Goal: Information Seeking & Learning: Check status

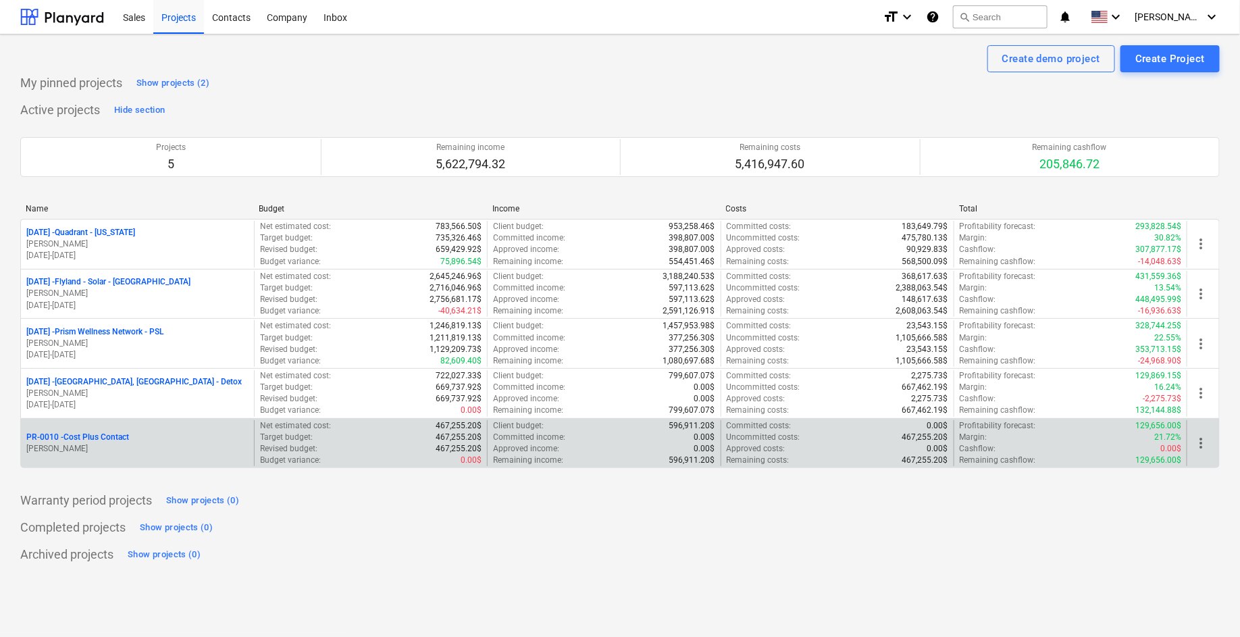
click at [107, 436] on p "PR-0010 - Cost Plus Contact" at bounding box center [77, 437] width 103 height 11
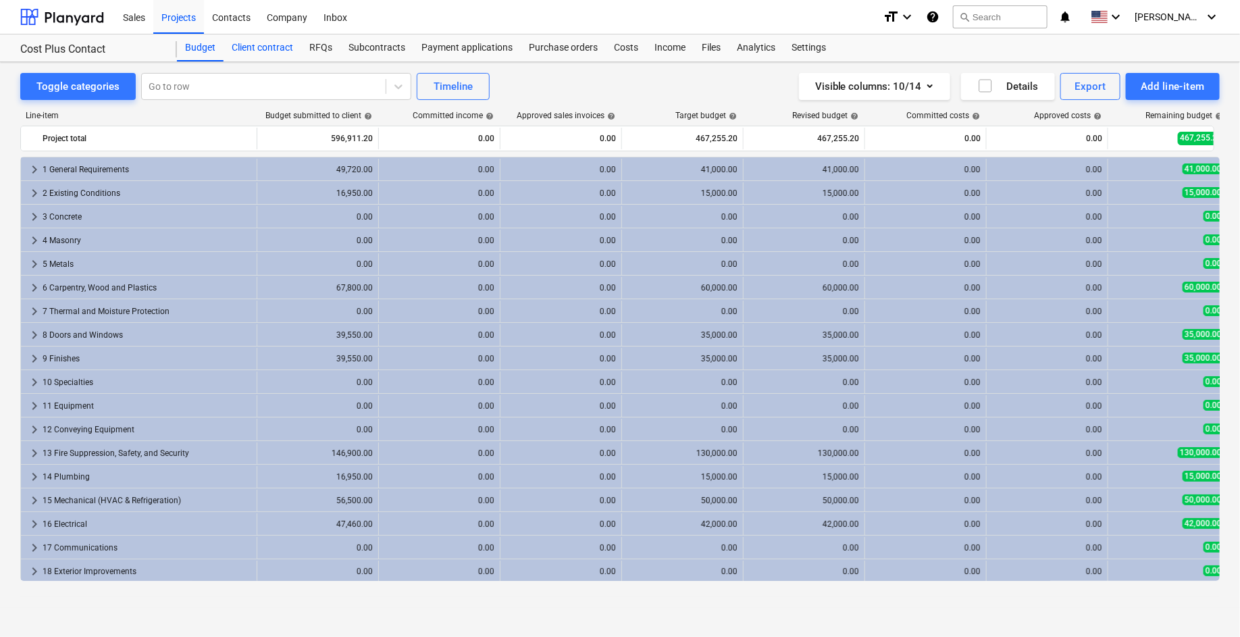
click at [251, 45] on div "Client contract" at bounding box center [263, 47] width 78 height 27
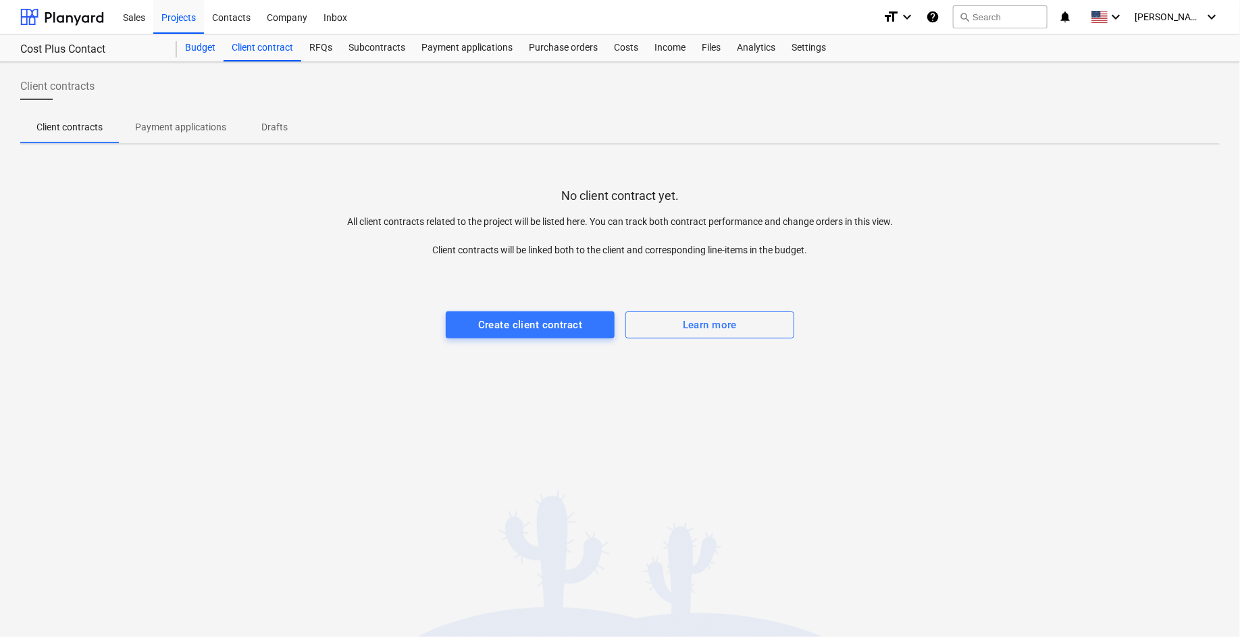
click at [205, 49] on div "Budget" at bounding box center [200, 47] width 47 height 27
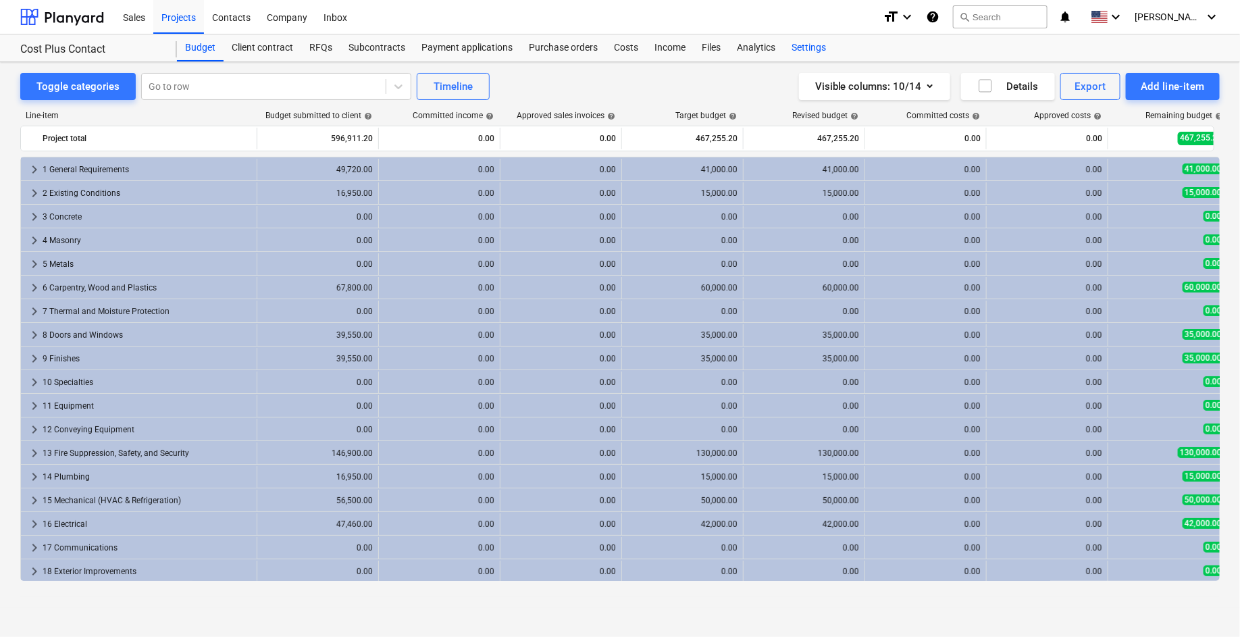
click at [821, 46] on div "Settings" at bounding box center [809, 47] width 51 height 27
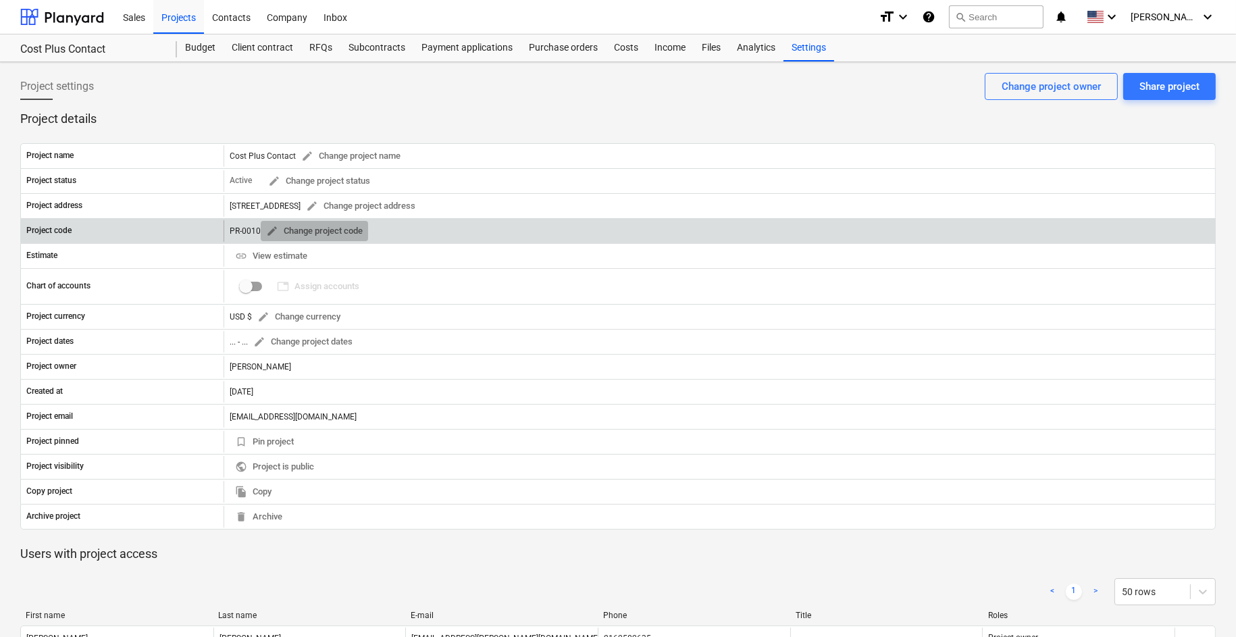
click at [274, 229] on span "edit" at bounding box center [272, 231] width 12 height 12
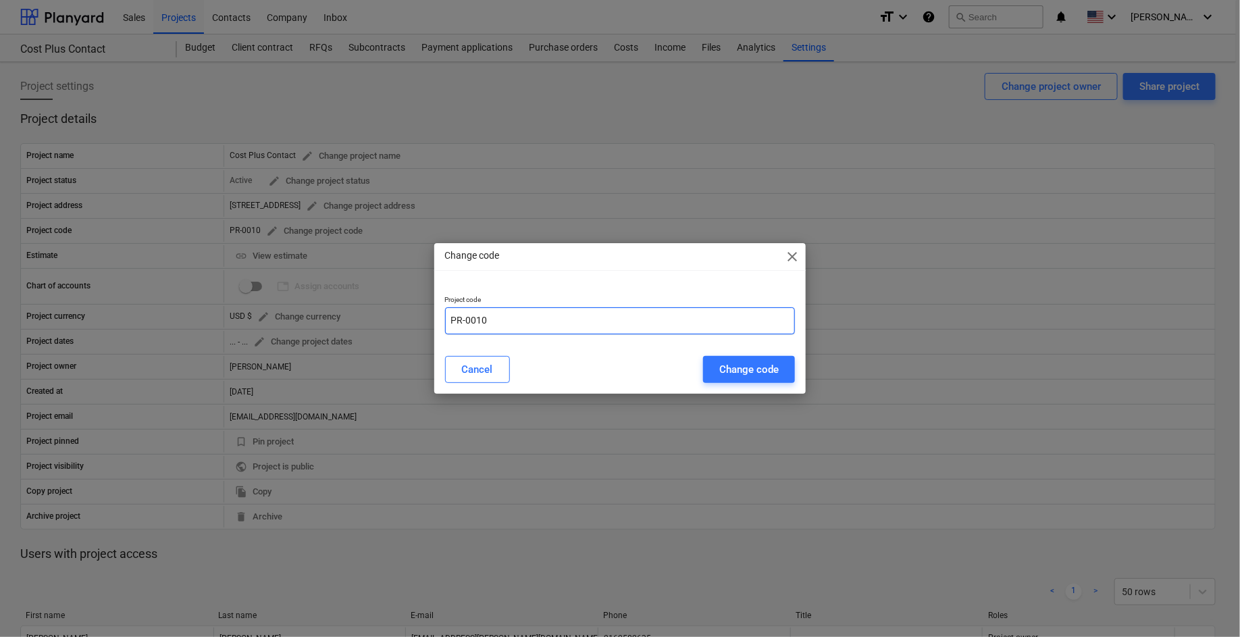
click at [508, 316] on input "PR-0010" at bounding box center [620, 320] width 351 height 27
paste input "[DATE]"
type input "[DATE]"
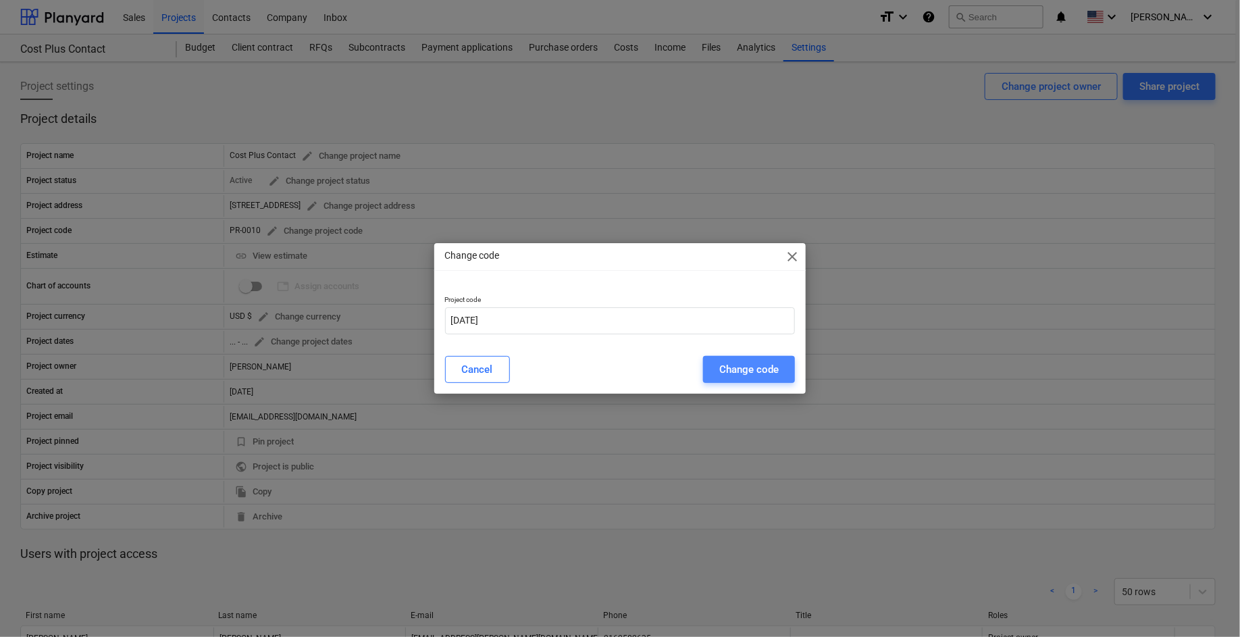
click at [748, 373] on div "Change code" at bounding box center [748, 370] width 59 height 18
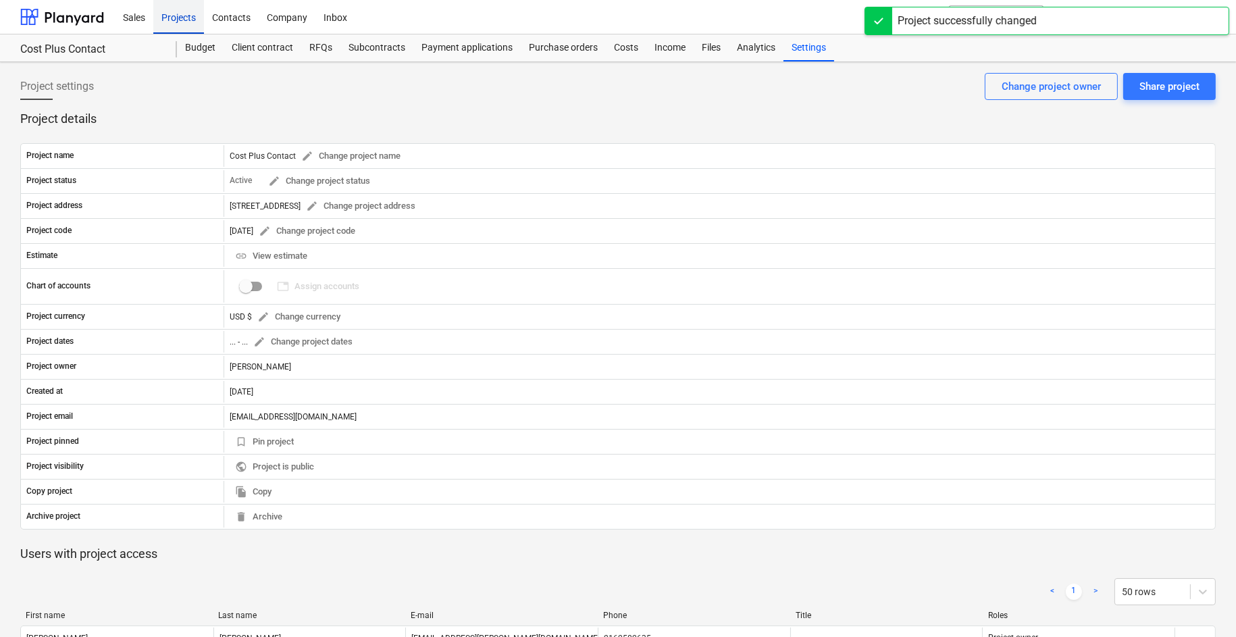
click at [178, 20] on div "Projects" at bounding box center [178, 16] width 51 height 34
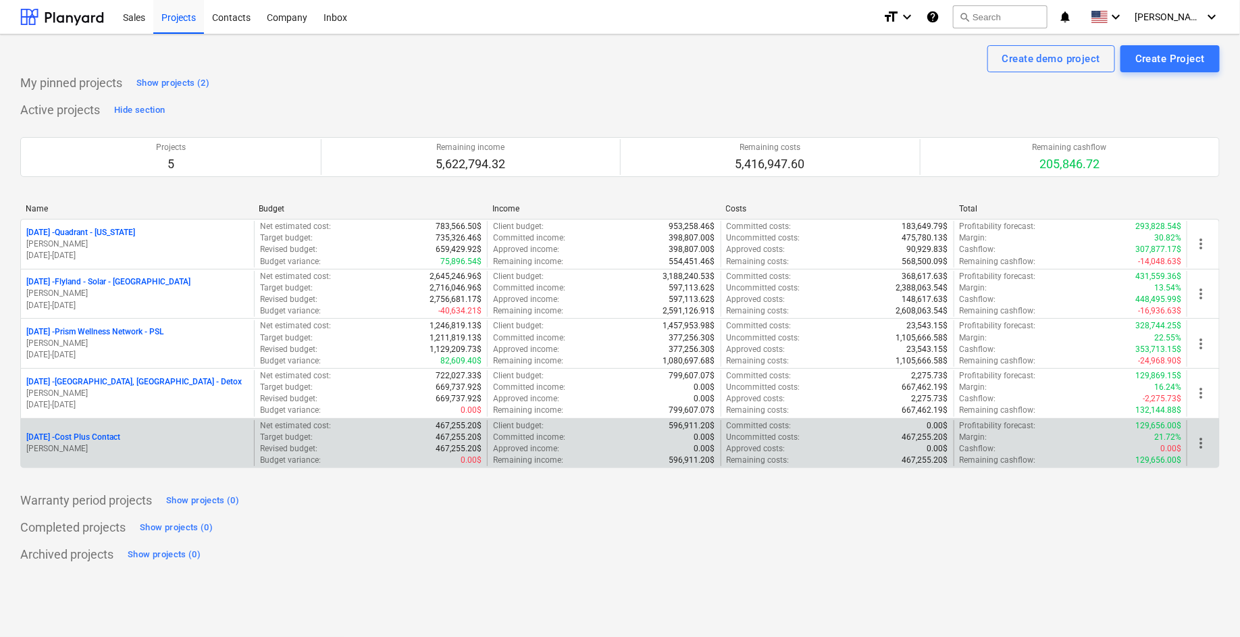
click at [76, 436] on p "[DATE] - Cost Plus Contact" at bounding box center [73, 437] width 94 height 11
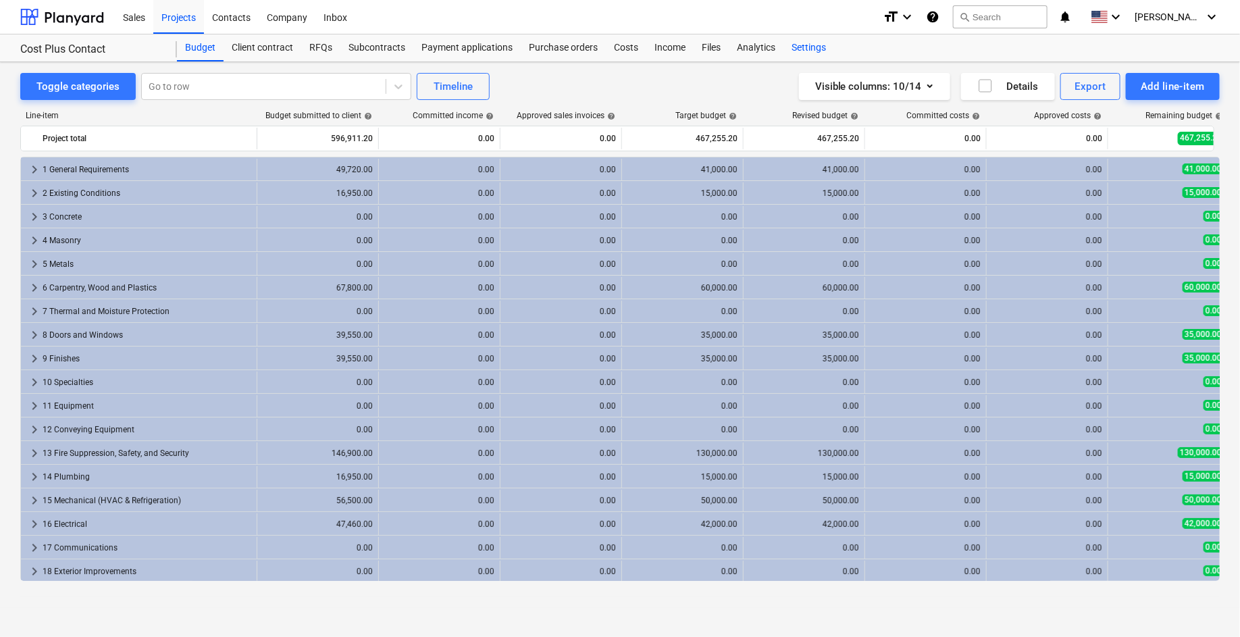
click at [817, 48] on div "Settings" at bounding box center [809, 47] width 51 height 27
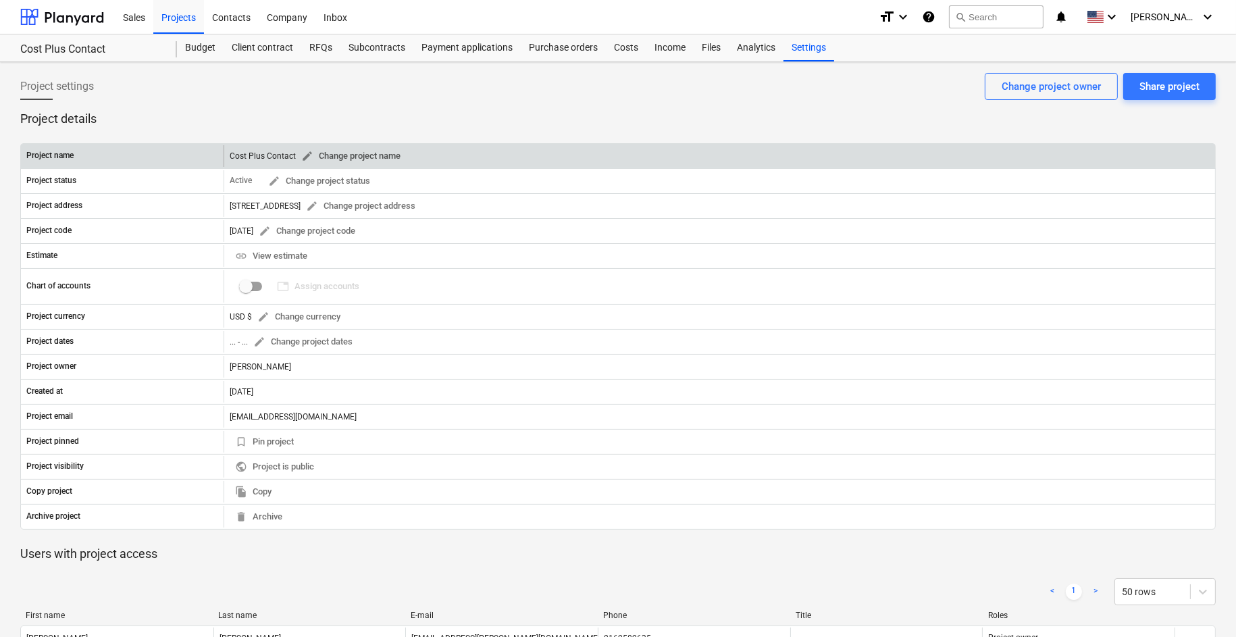
click at [304, 154] on span "edit" at bounding box center [307, 156] width 12 height 12
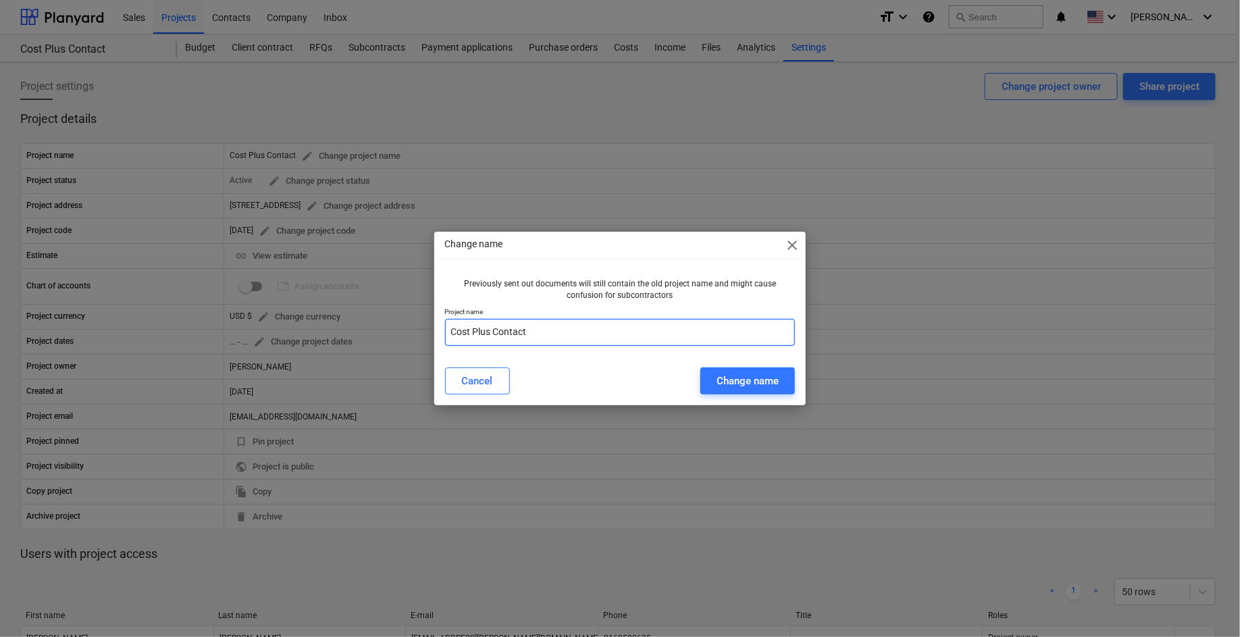
click at [449, 332] on input "Cost Plus Contact" at bounding box center [620, 332] width 351 height 27
type input "MA Mansion - Cost Plus Contact"
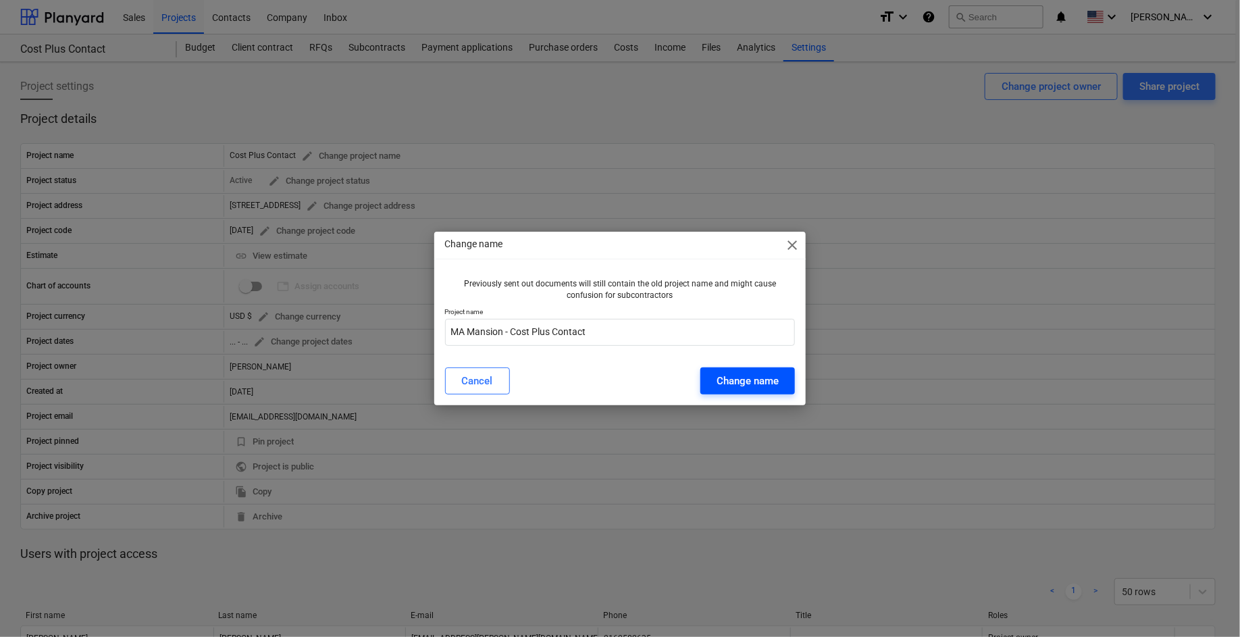
click at [769, 386] on div "Change name" at bounding box center [748, 381] width 62 height 18
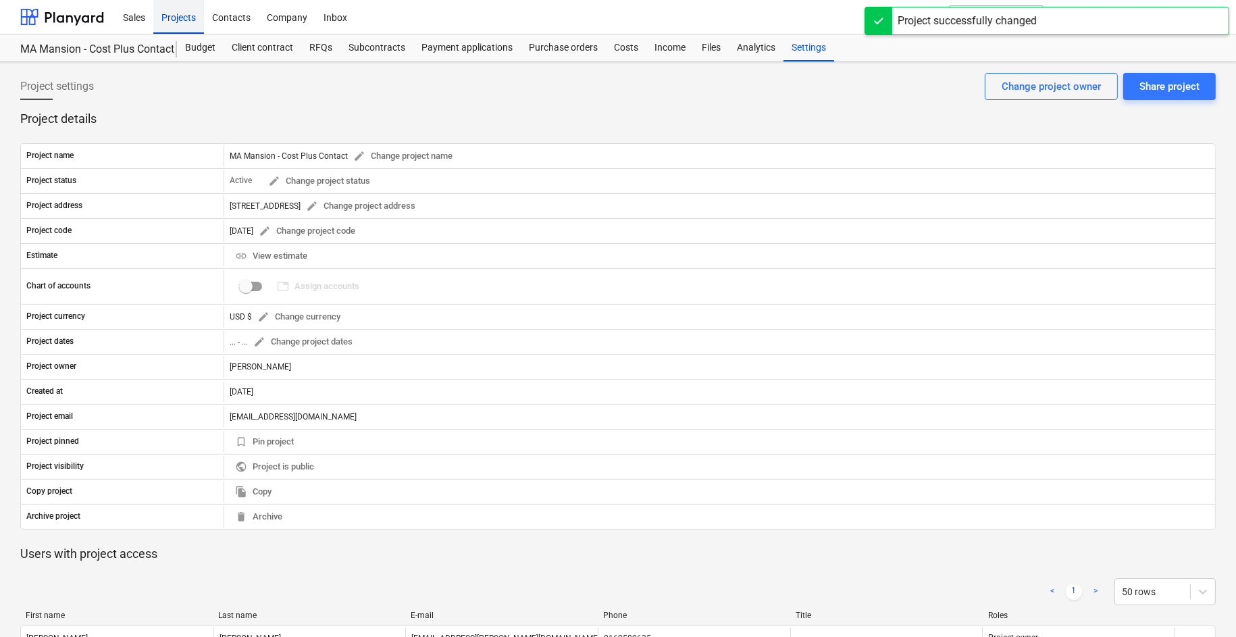
click at [179, 20] on div "Projects" at bounding box center [178, 16] width 51 height 34
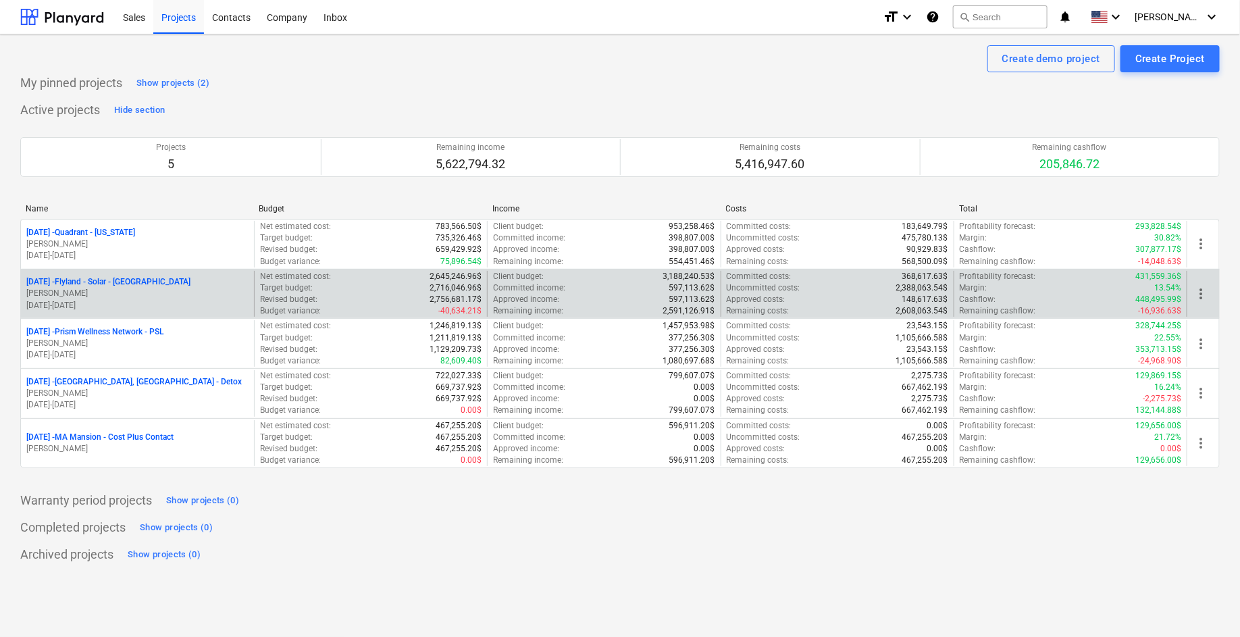
click at [411, 290] on div "Target budget : 2,716,046.96$" at bounding box center [371, 287] width 222 height 11
click at [132, 283] on p "[DATE] - Flyland - [GEOGRAPHIC_DATA] - [GEOGRAPHIC_DATA]" at bounding box center [108, 281] width 164 height 11
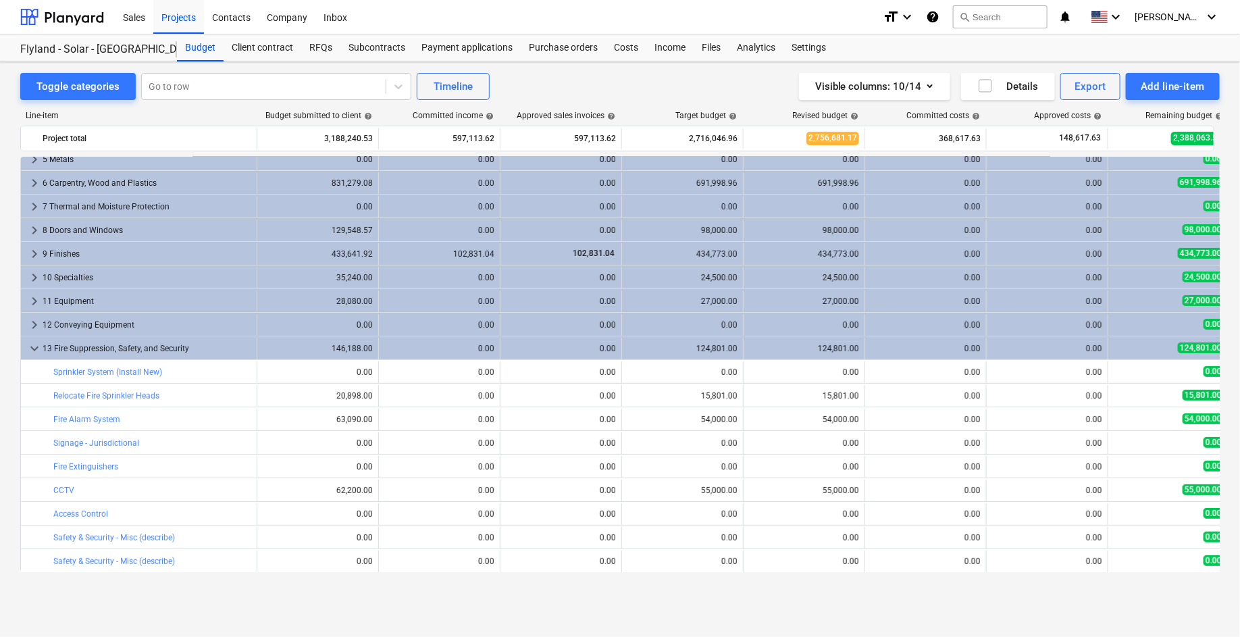
scroll to position [15, 0]
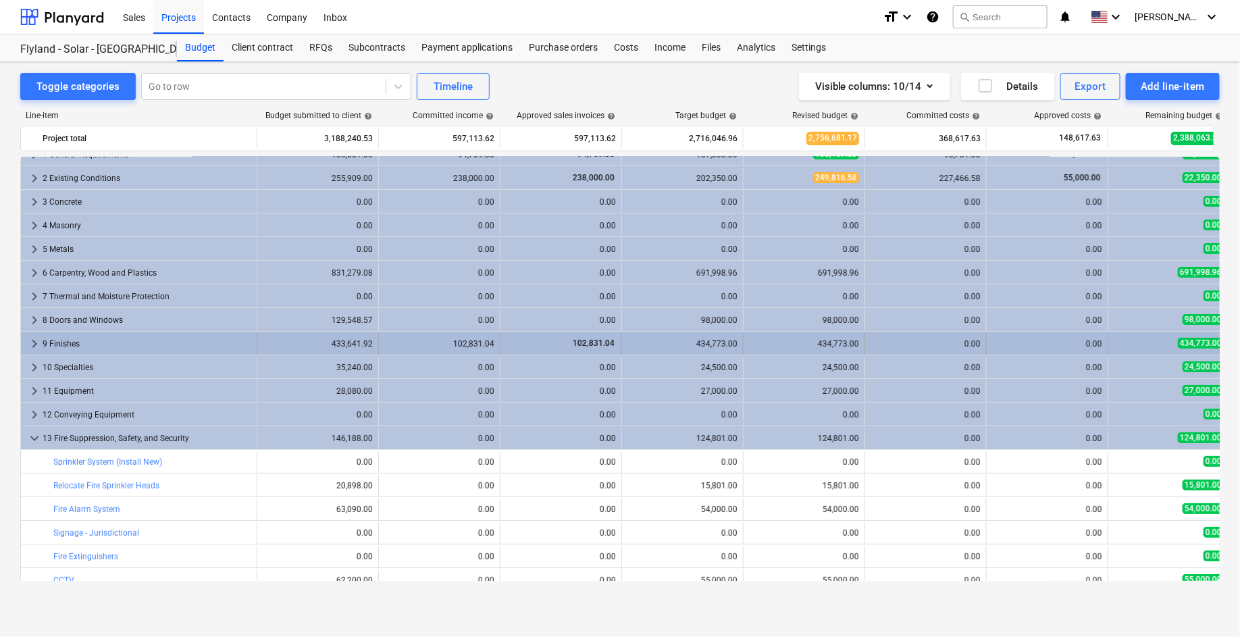
click at [161, 342] on div "9 Finishes" at bounding box center [147, 344] width 209 height 22
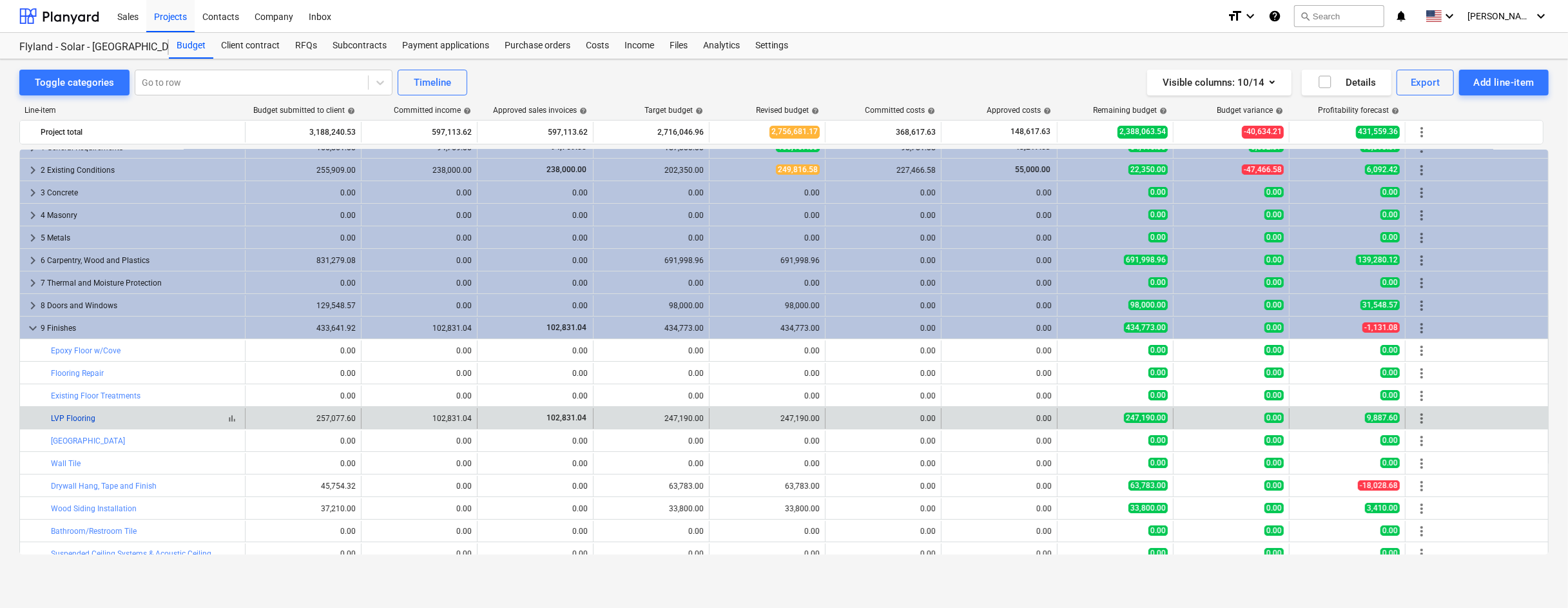
click at [72, 418] on link "LVP Flooring" at bounding box center [73, 418] width 45 height 9
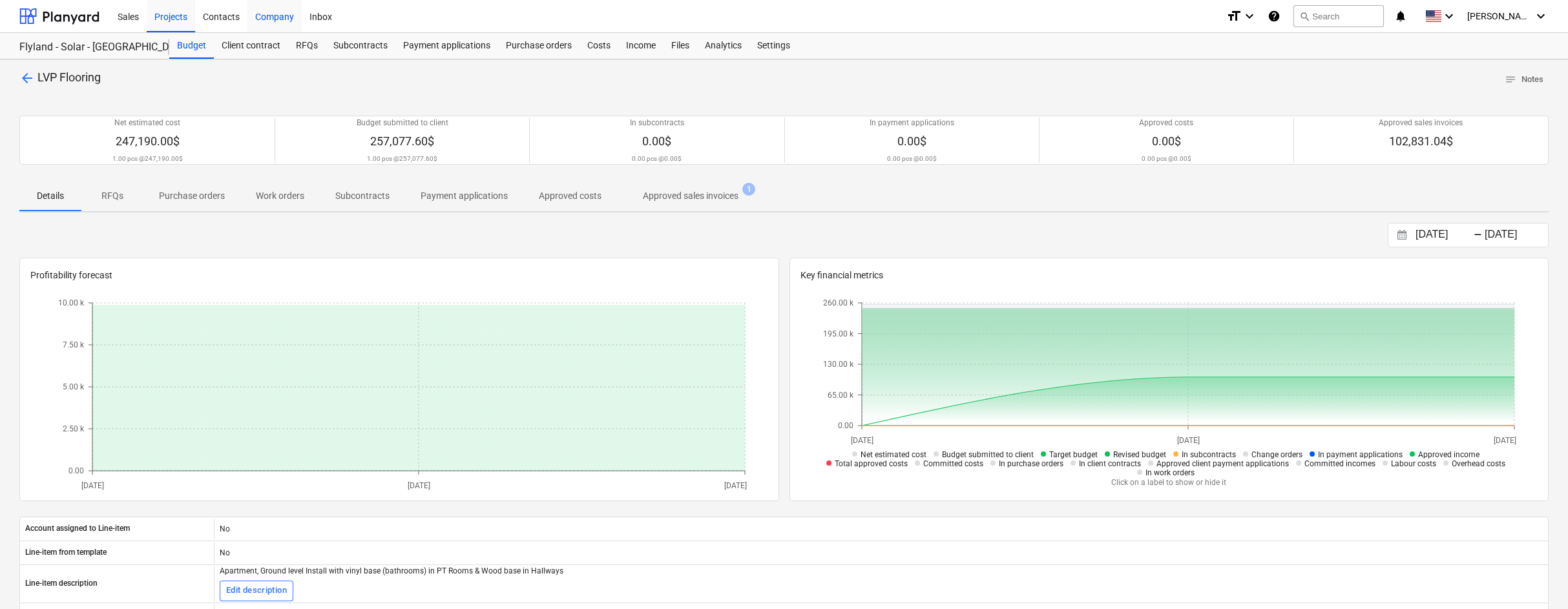
click at [277, 14] on div "Company" at bounding box center [275, 15] width 55 height 33
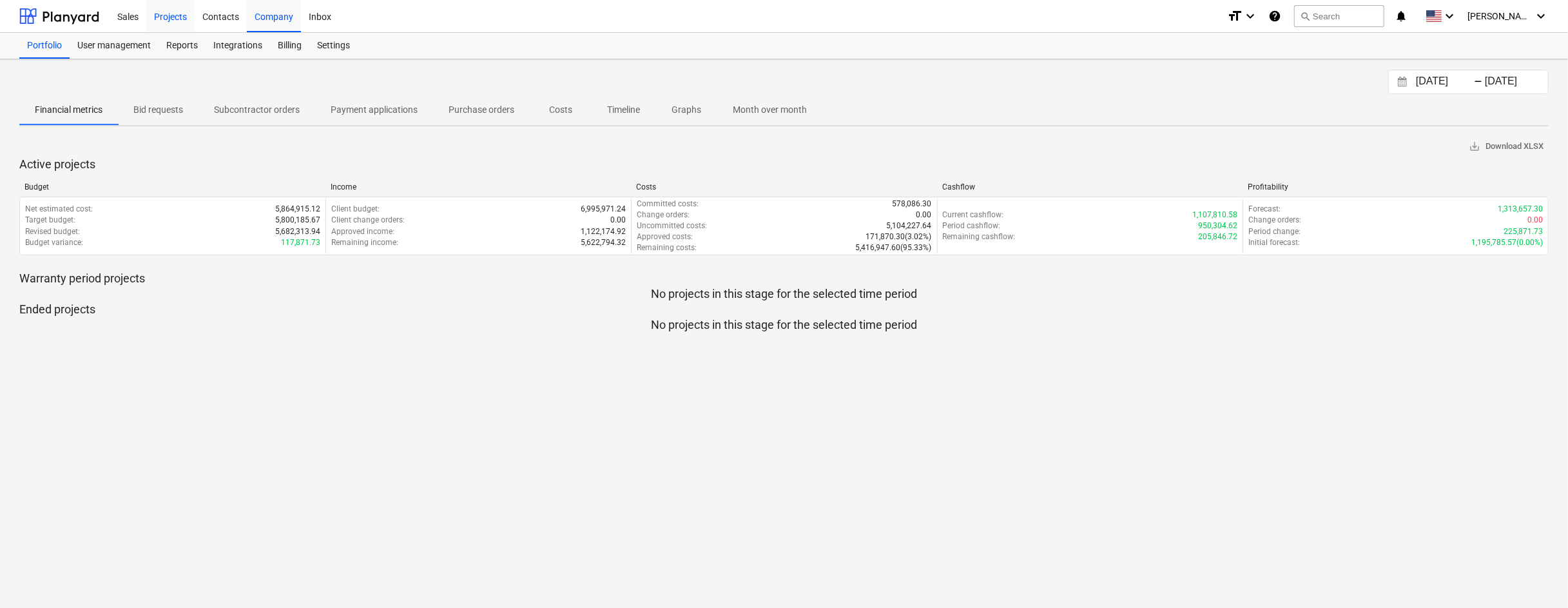
click at [169, 16] on div "Projects" at bounding box center [170, 15] width 49 height 32
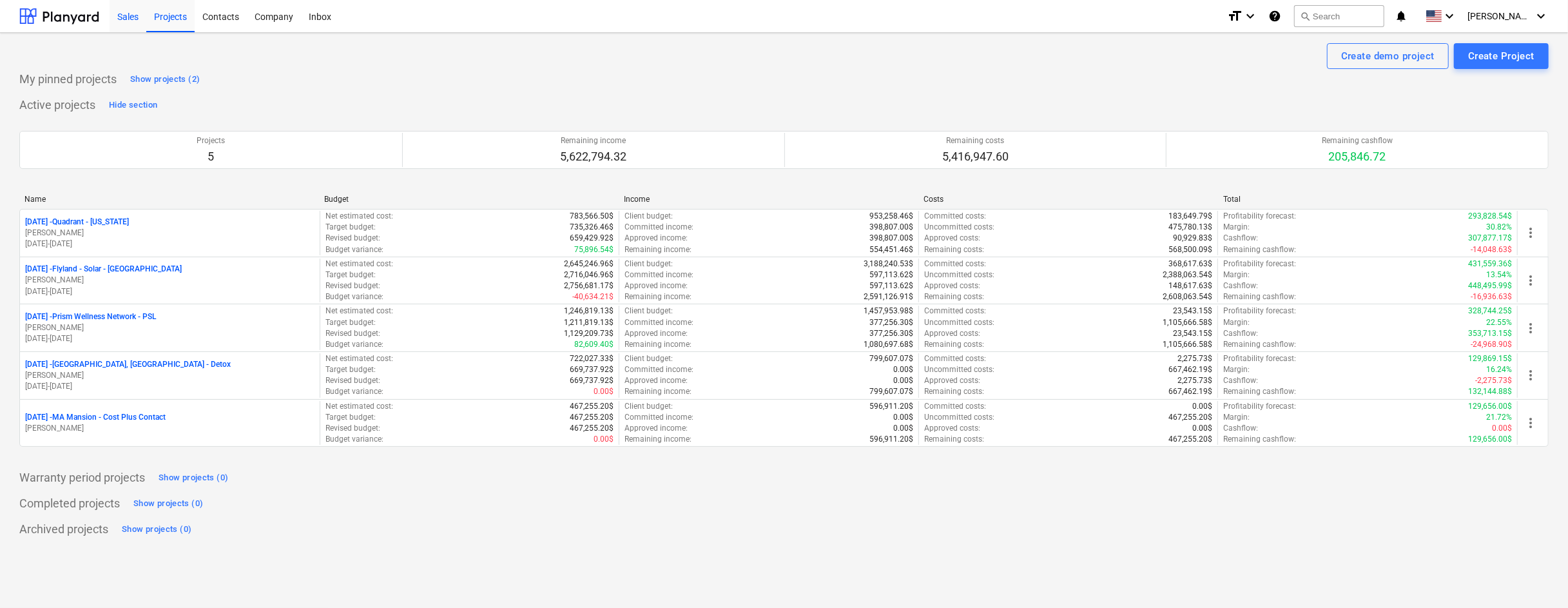
click at [130, 17] on div "Sales" at bounding box center [128, 15] width 37 height 32
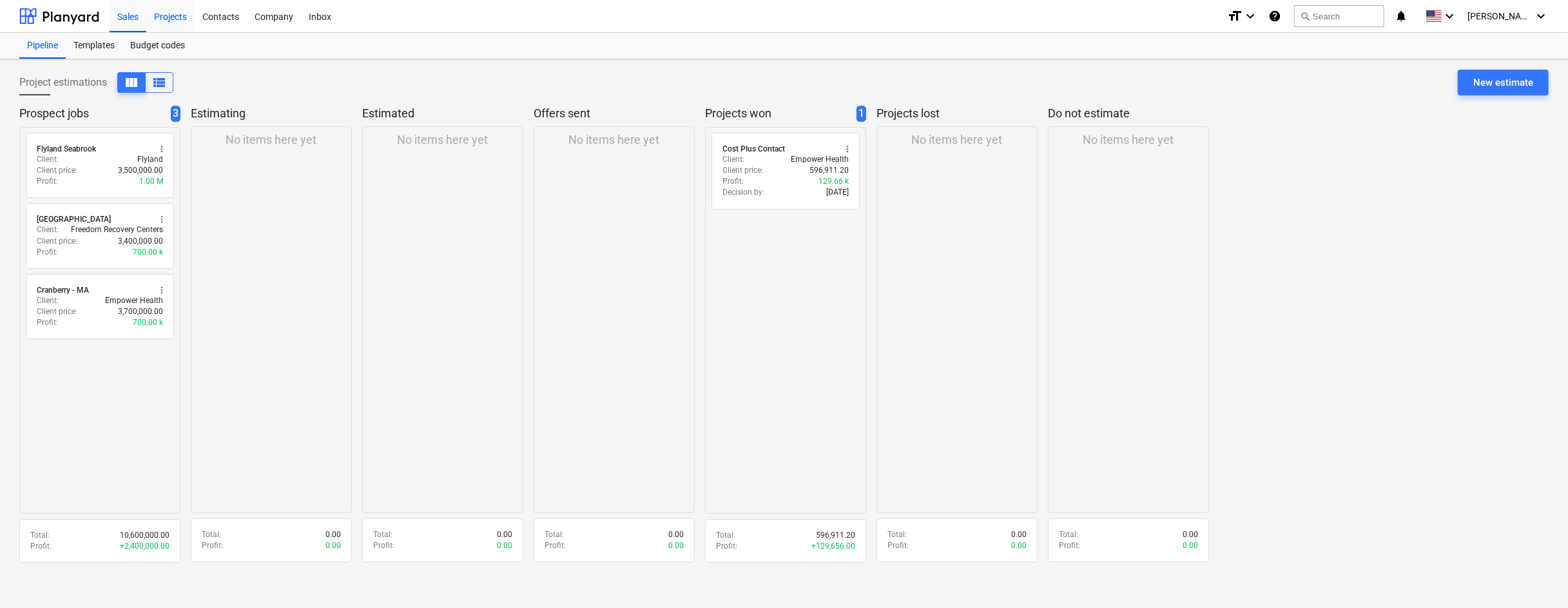
click at [172, 18] on div "Projects" at bounding box center [170, 15] width 49 height 32
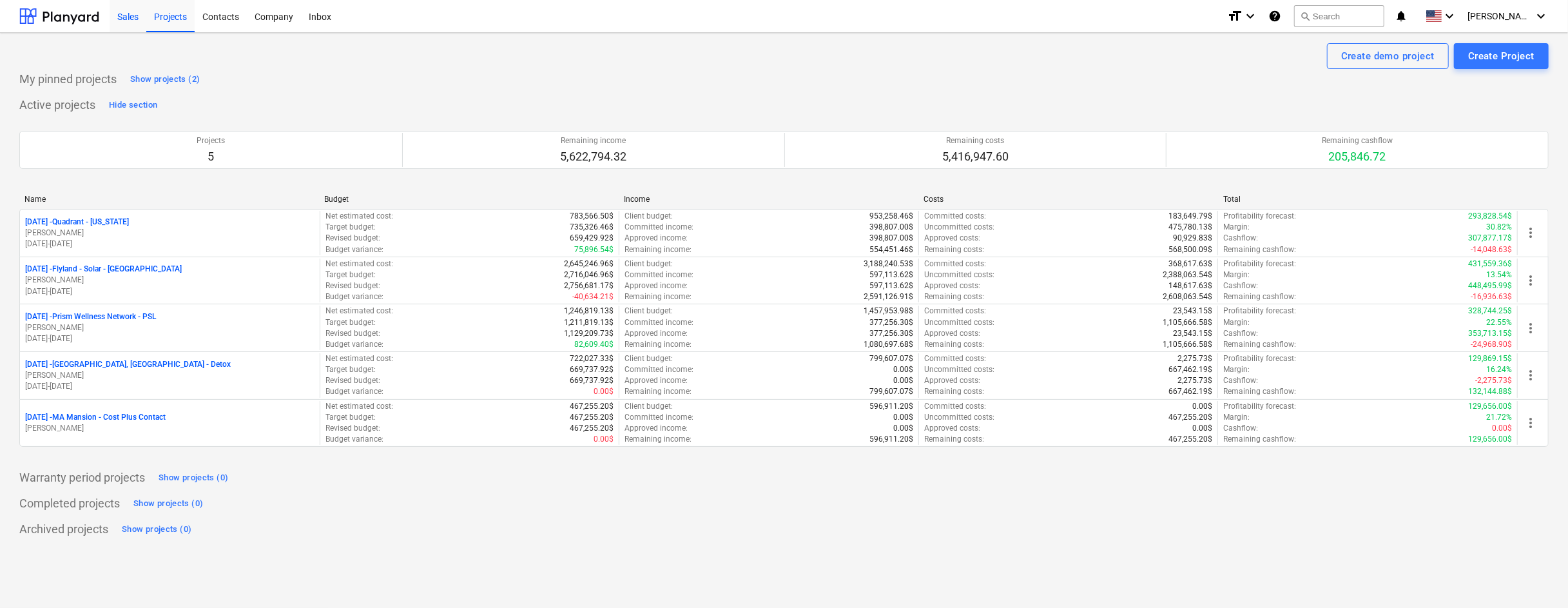
click at [135, 16] on div "Sales" at bounding box center [128, 15] width 37 height 32
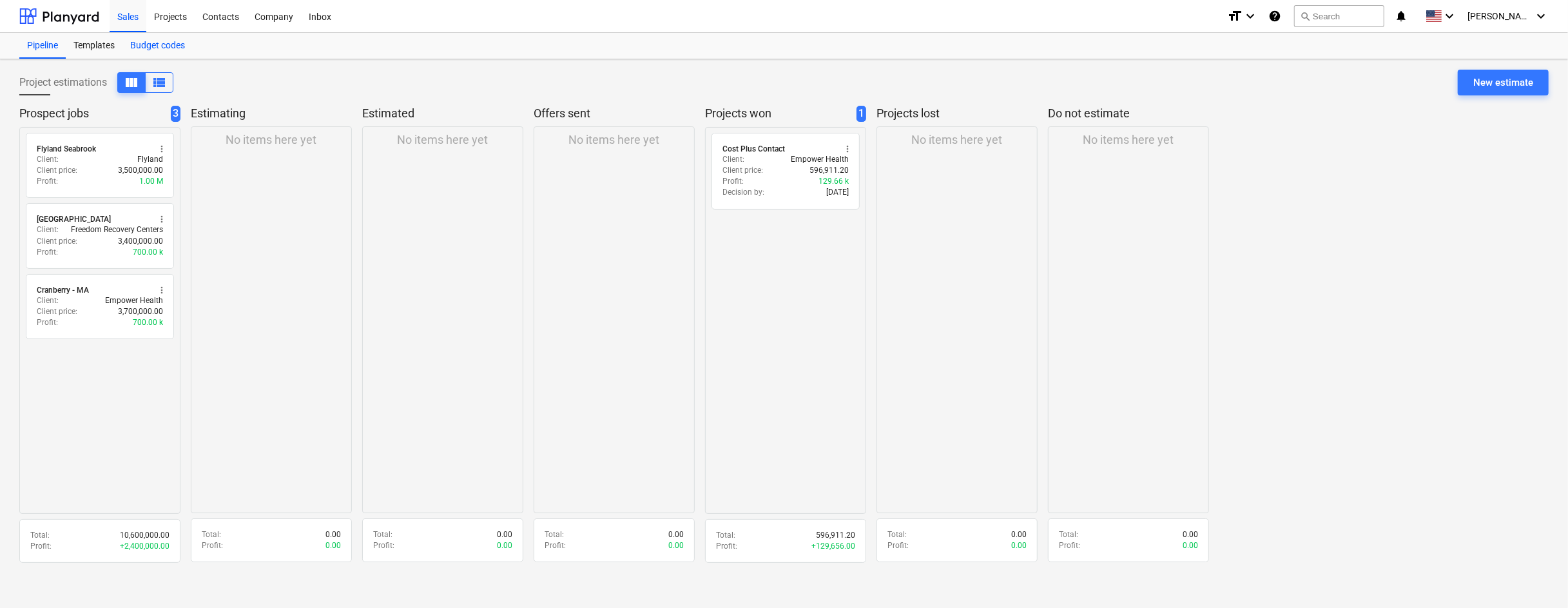
click at [158, 37] on div "Budget codes" at bounding box center [157, 45] width 71 height 26
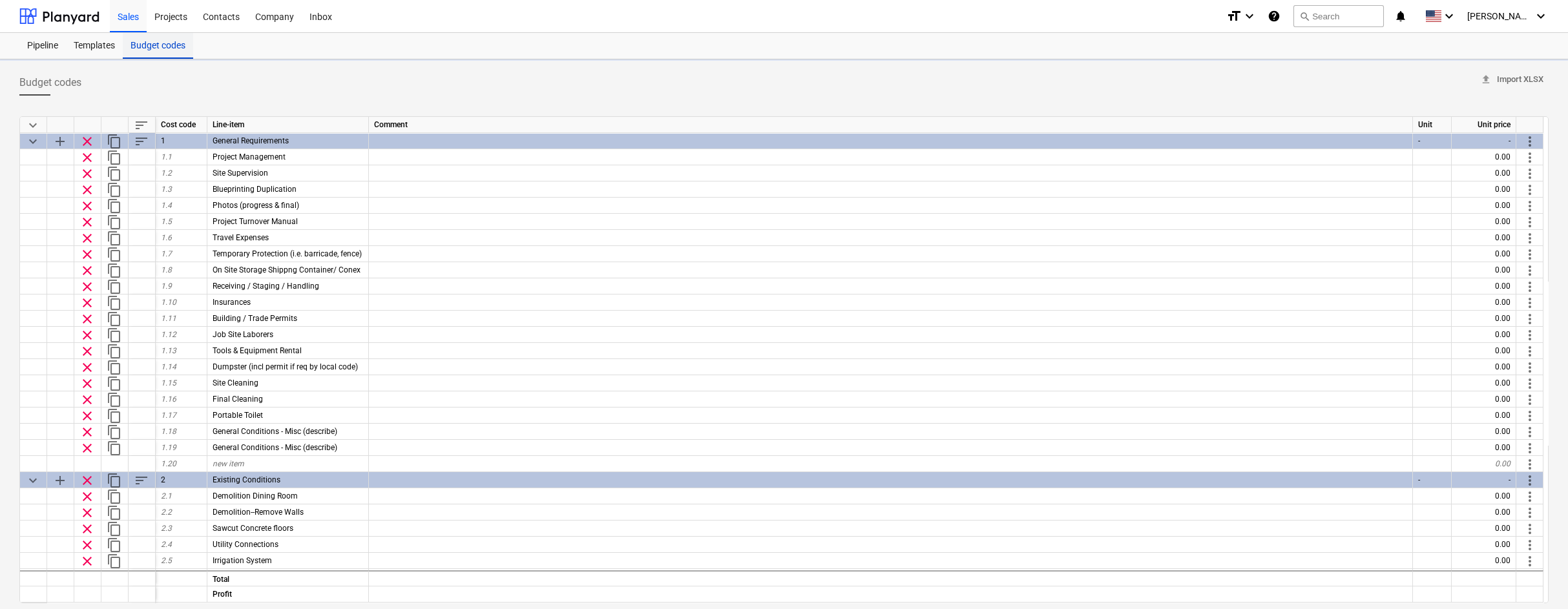
type textarea "x"
click at [121, 19] on div "Sales" at bounding box center [128, 15] width 37 height 33
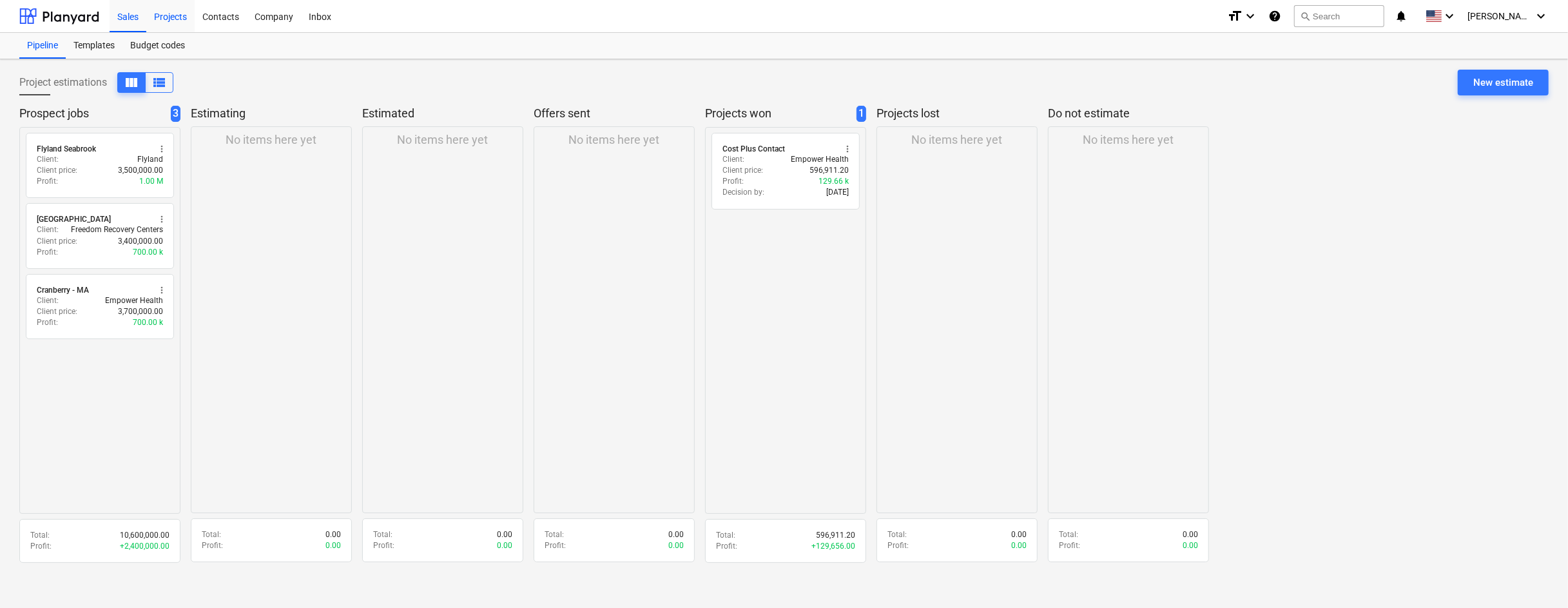
click at [169, 16] on div "Projects" at bounding box center [170, 15] width 49 height 32
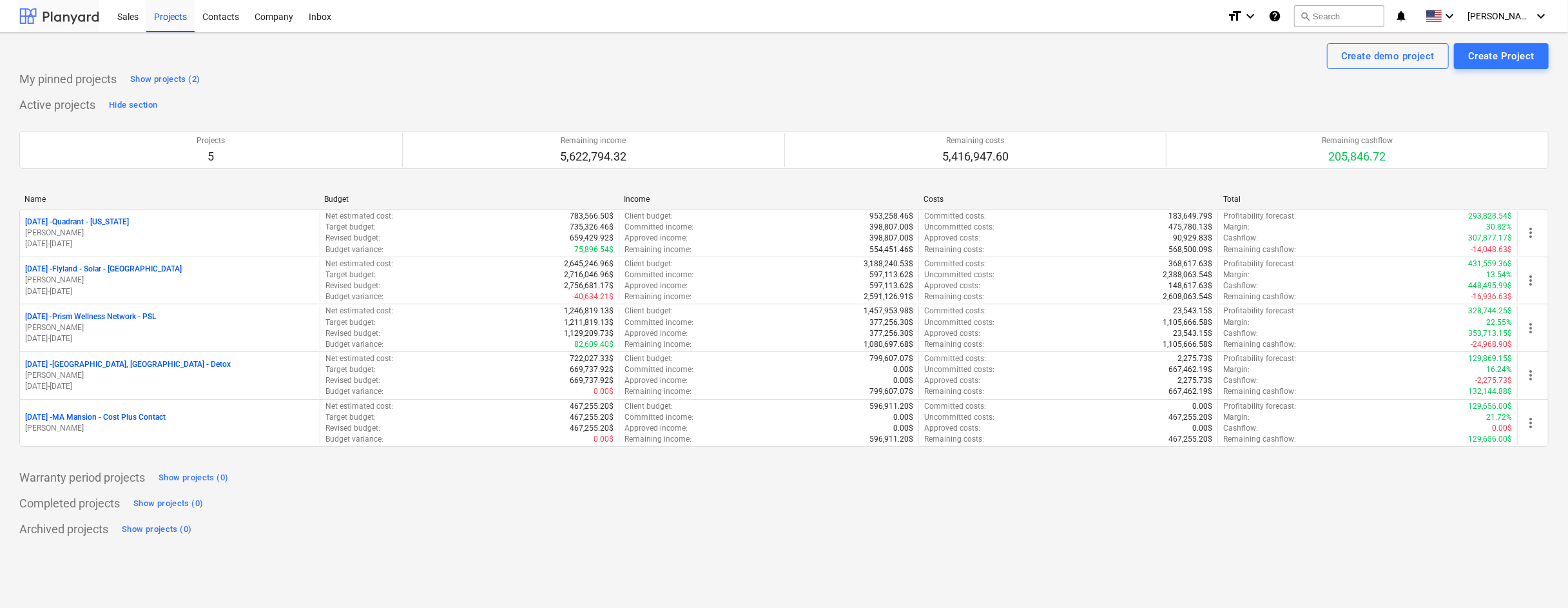
click at [71, 17] on div at bounding box center [59, 16] width 80 height 32
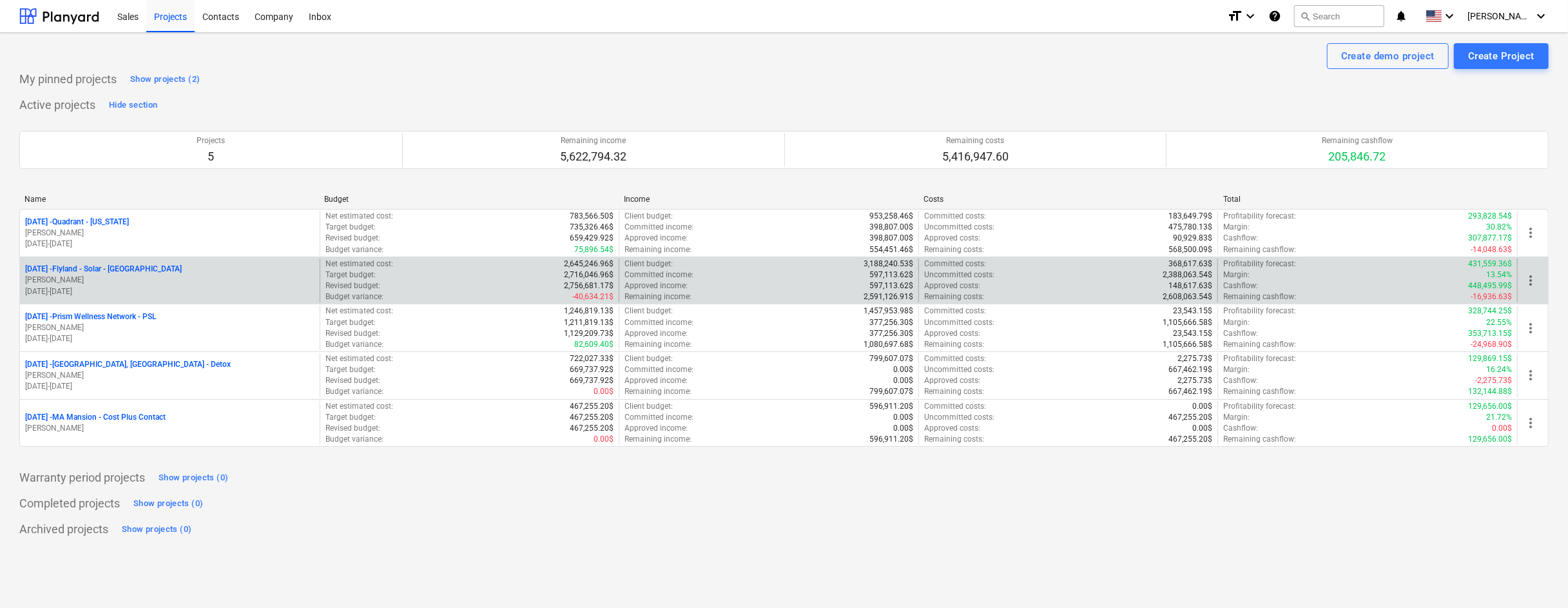
click at [132, 270] on p "[DATE] - Flyland - [GEOGRAPHIC_DATA] - [GEOGRAPHIC_DATA]" at bounding box center [103, 268] width 157 height 10
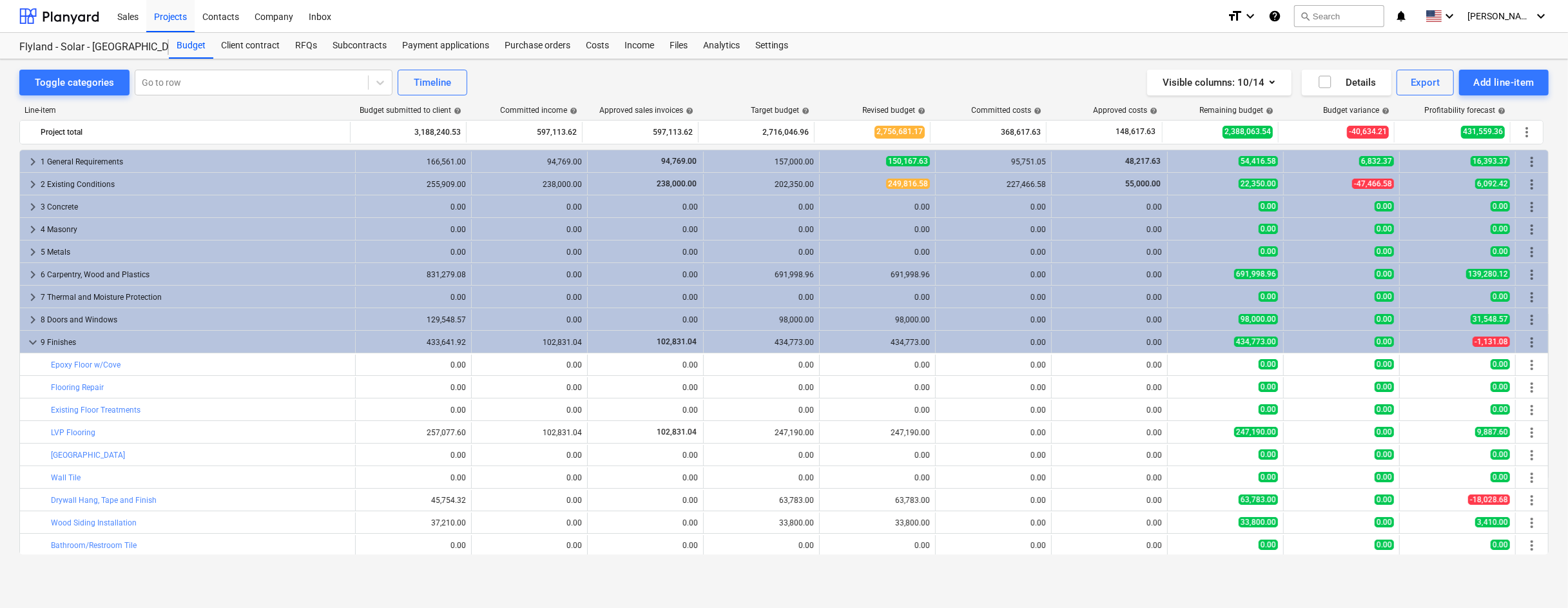
scroll to position [14, 0]
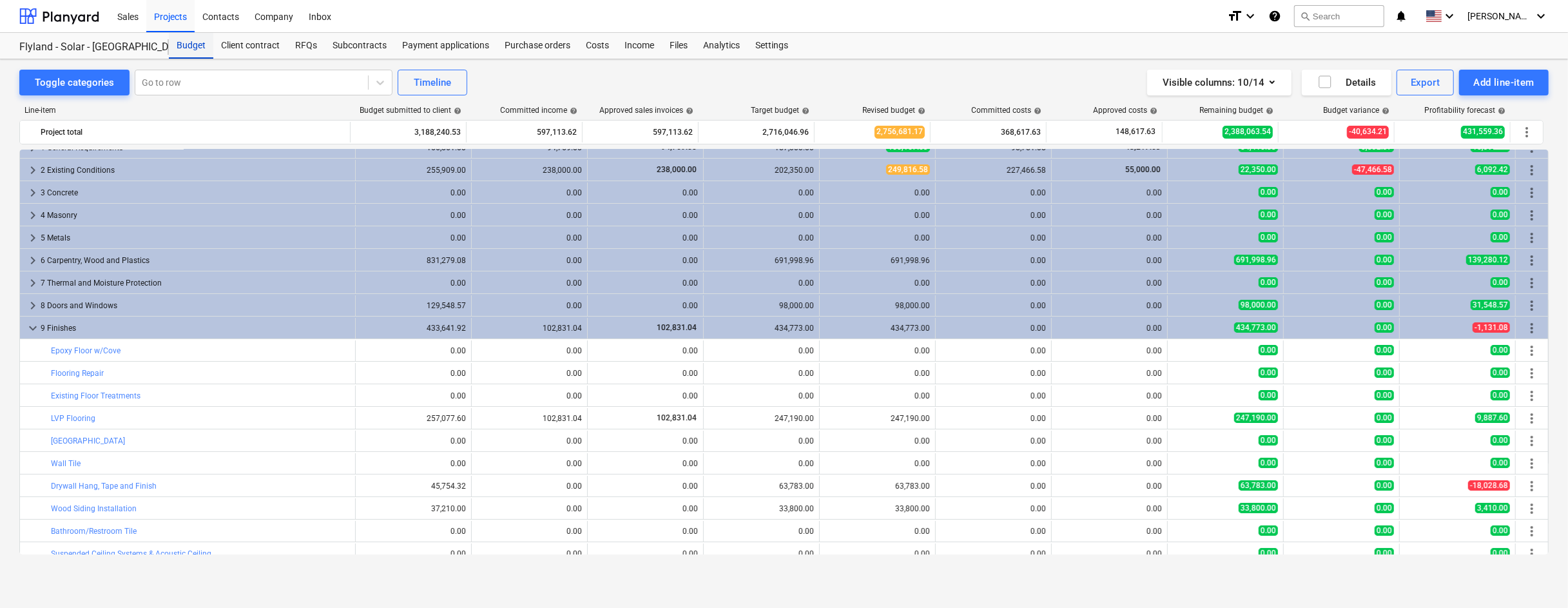
click at [195, 46] on div "Budget" at bounding box center [191, 45] width 45 height 26
click at [174, 15] on div "Projects" at bounding box center [170, 15] width 49 height 32
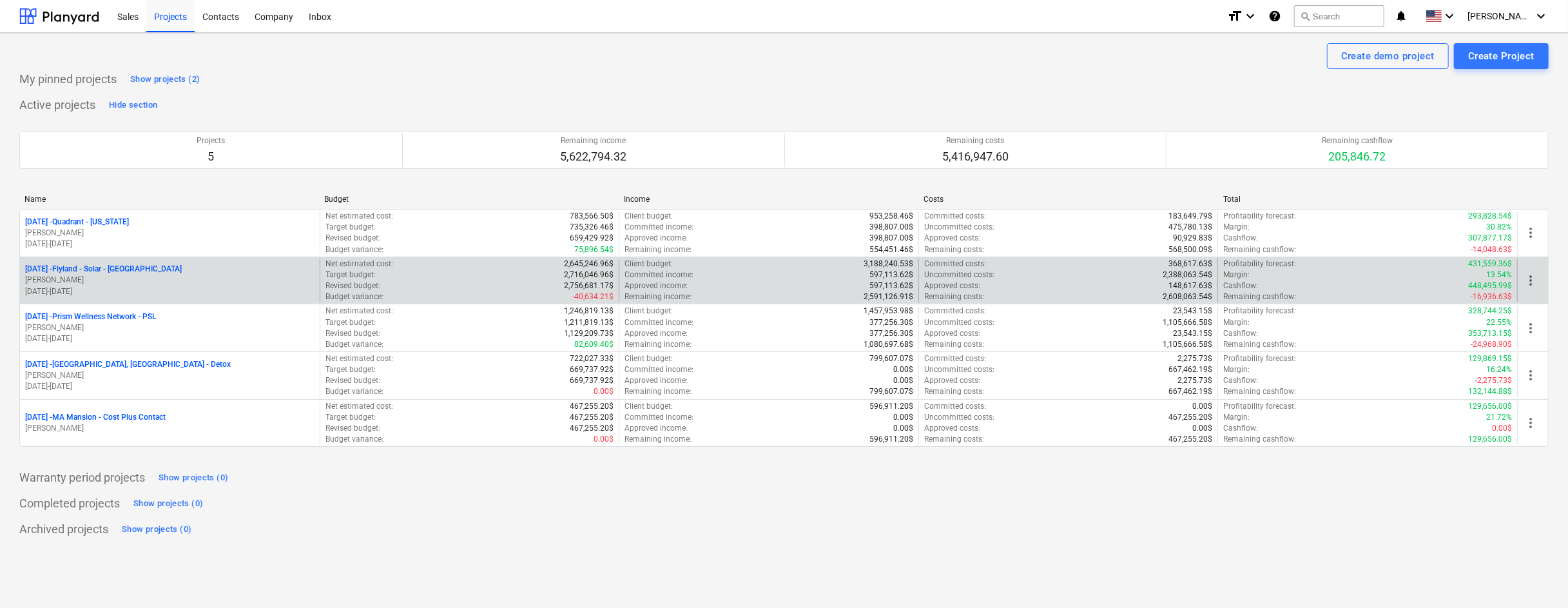
click at [108, 262] on div "[DATE] - Flyland - Solar - [GEOGRAPHIC_DATA] [PERSON_NAME] [DATE] - [DATE]" at bounding box center [170, 281] width 300 height 45
click at [124, 269] on p "[DATE] - Flyland - [GEOGRAPHIC_DATA] - [GEOGRAPHIC_DATA]" at bounding box center [103, 268] width 157 height 10
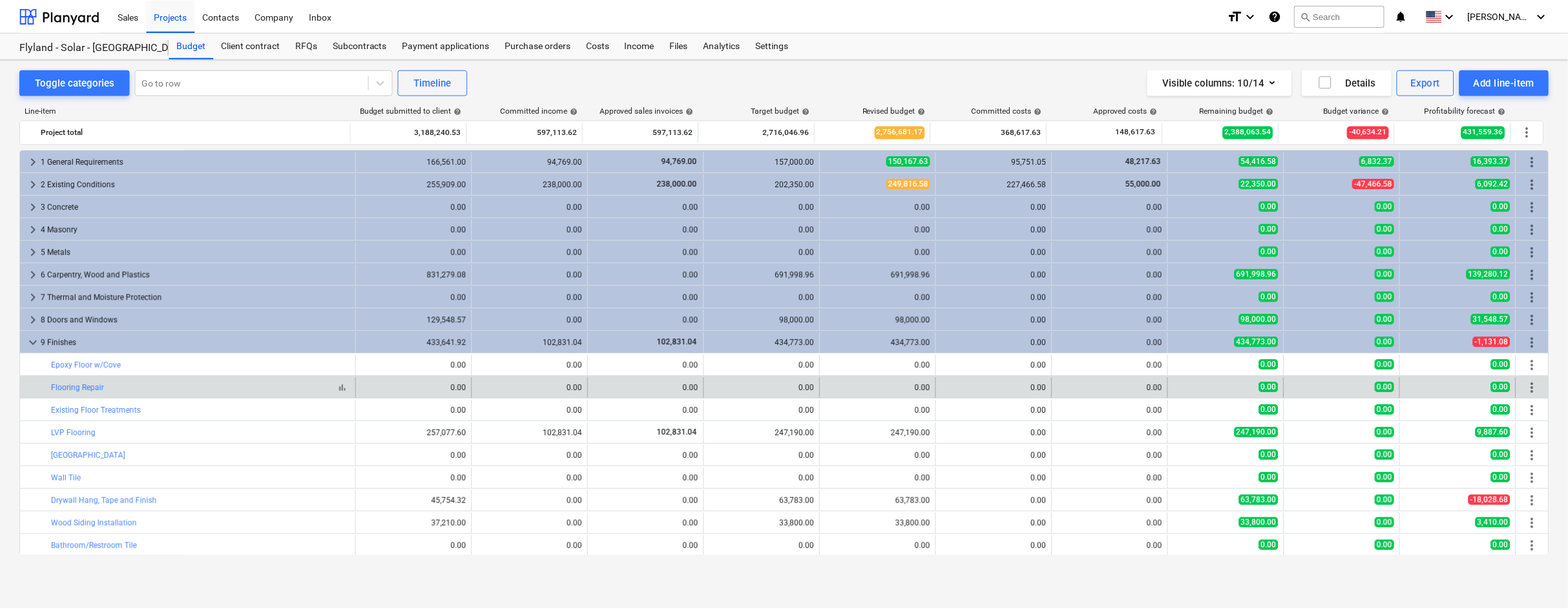
scroll to position [14, 0]
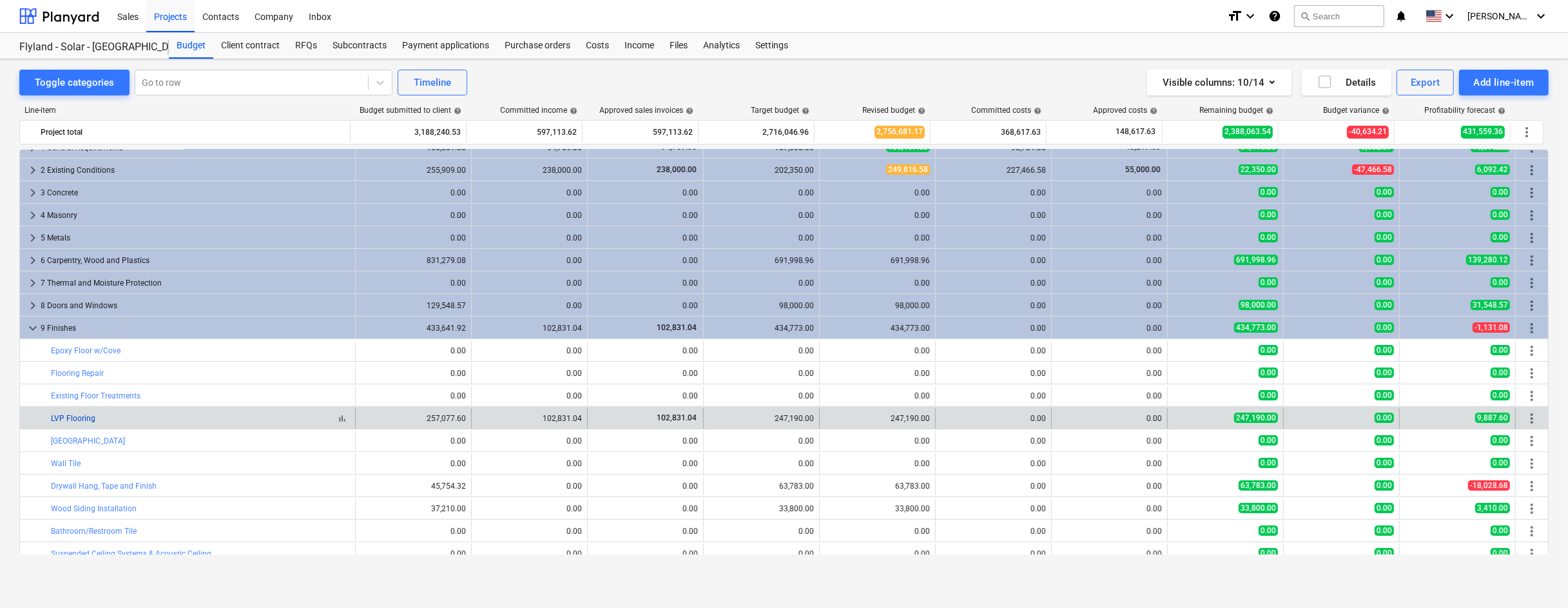
click at [74, 414] on link "LVP Flooring" at bounding box center [73, 418] width 45 height 9
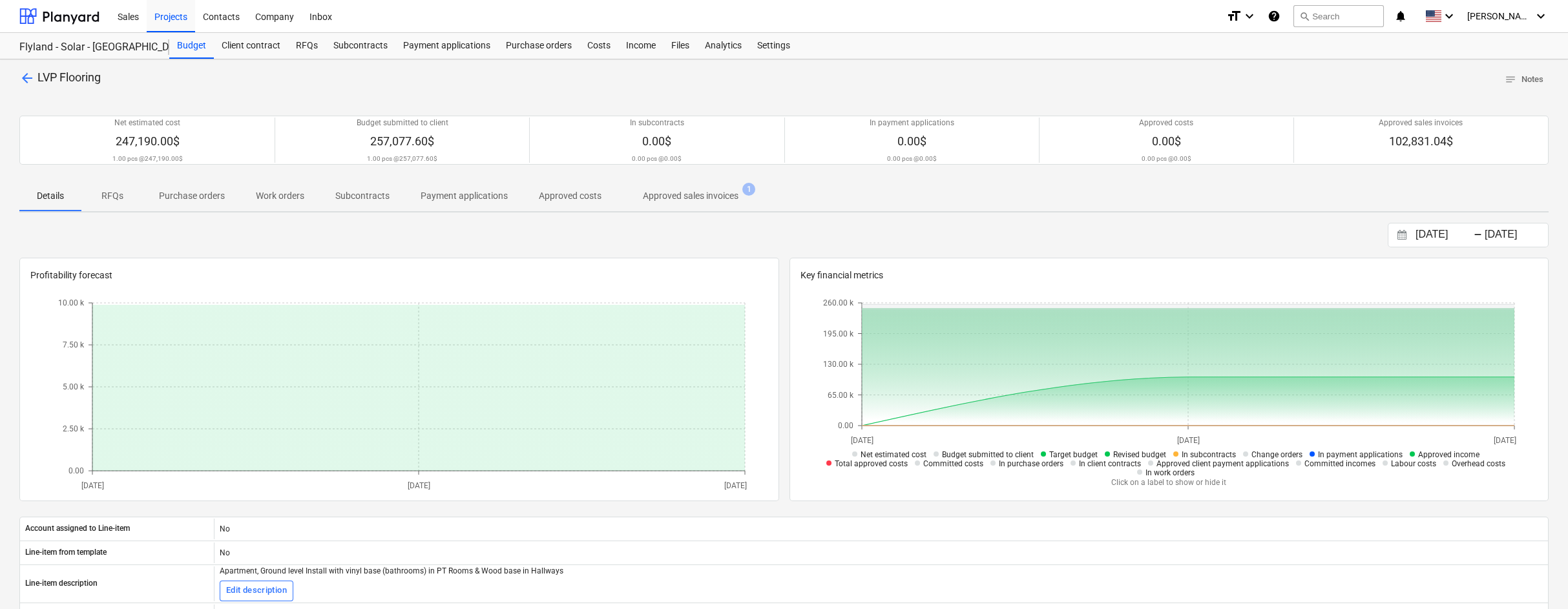
click at [688, 190] on p "Approved sales invoices" at bounding box center [691, 196] width 96 height 13
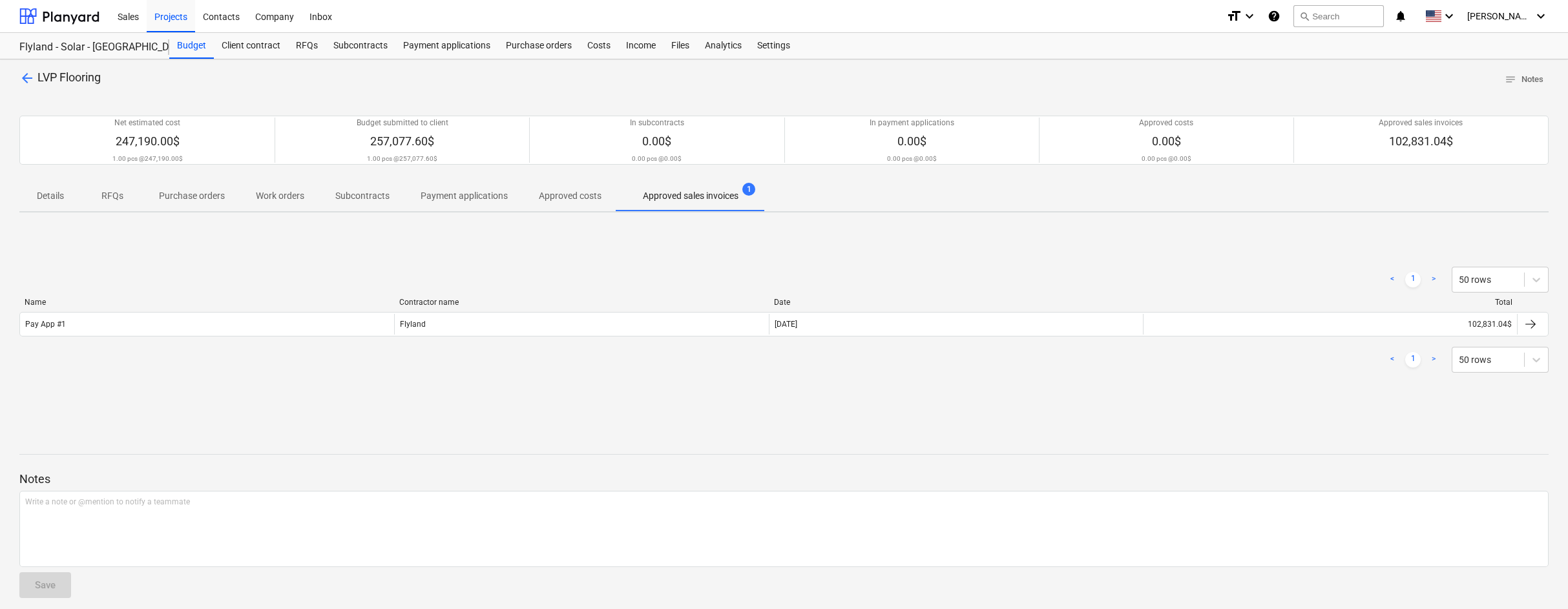
click at [41, 195] on p "Details" at bounding box center [50, 196] width 31 height 13
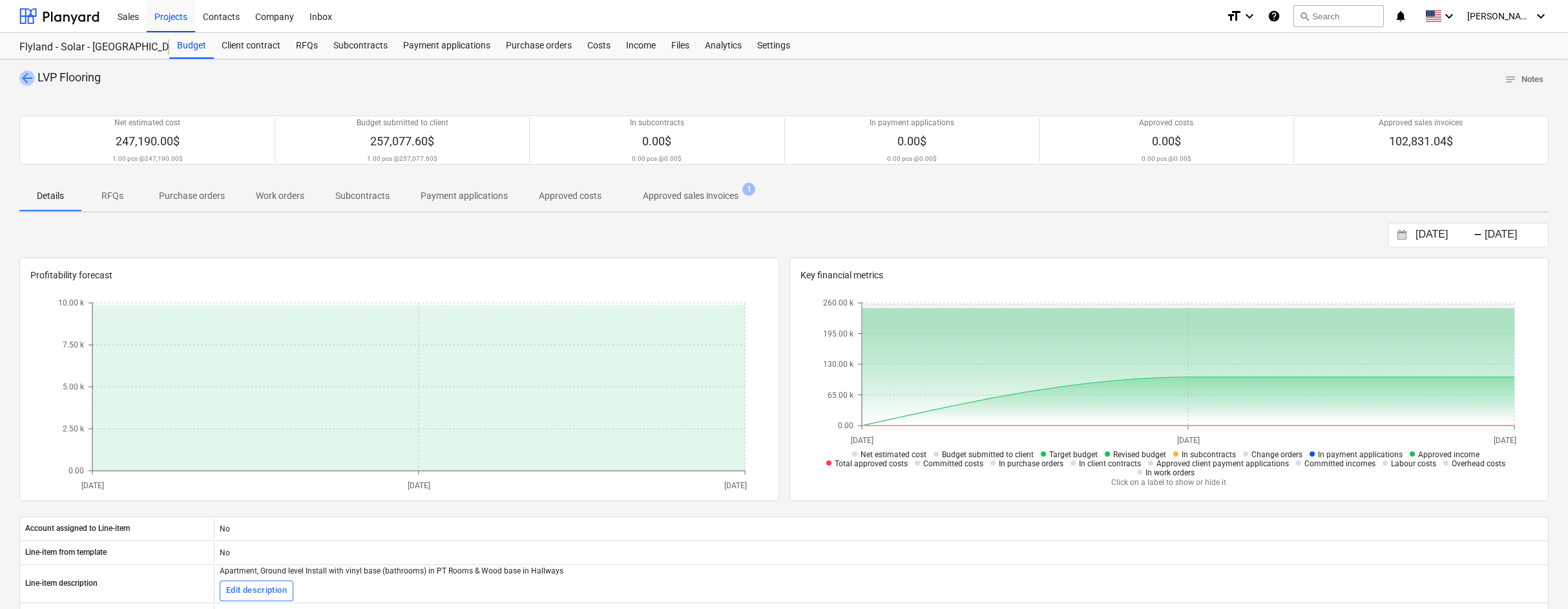
click at [29, 79] on span "arrow_back" at bounding box center [27, 78] width 15 height 15
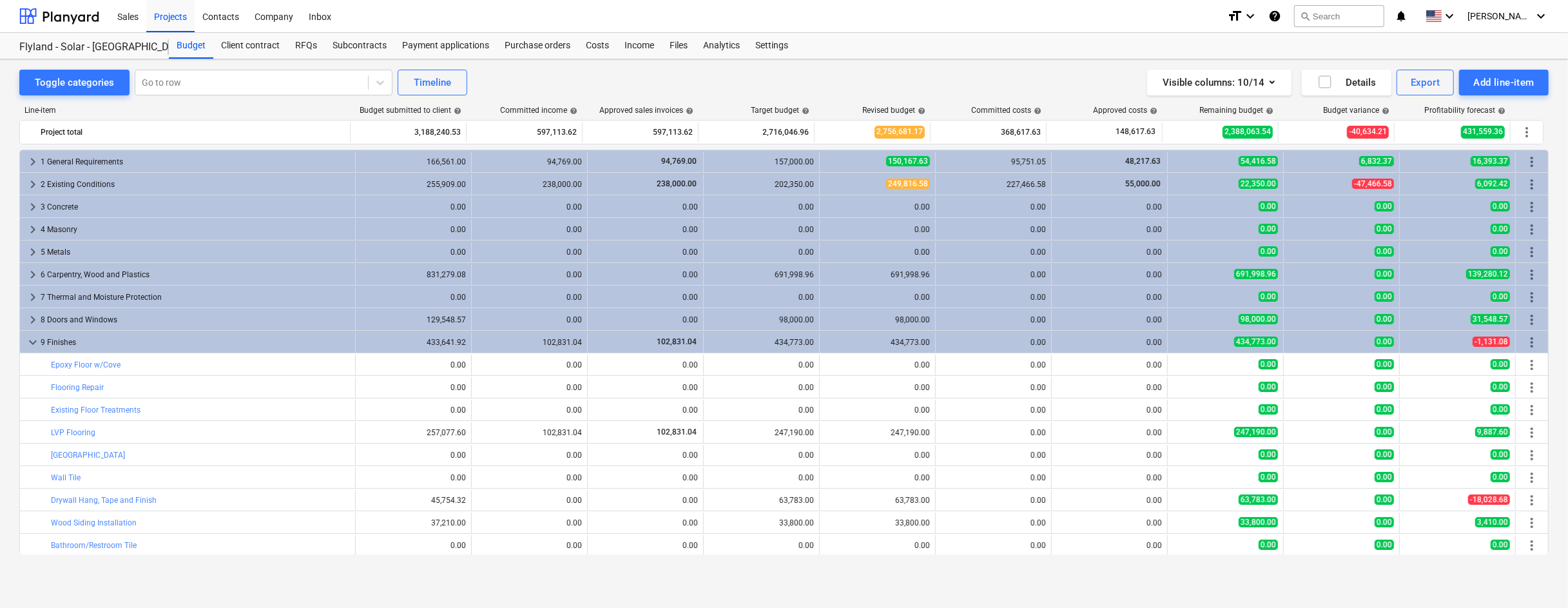
scroll to position [14, 0]
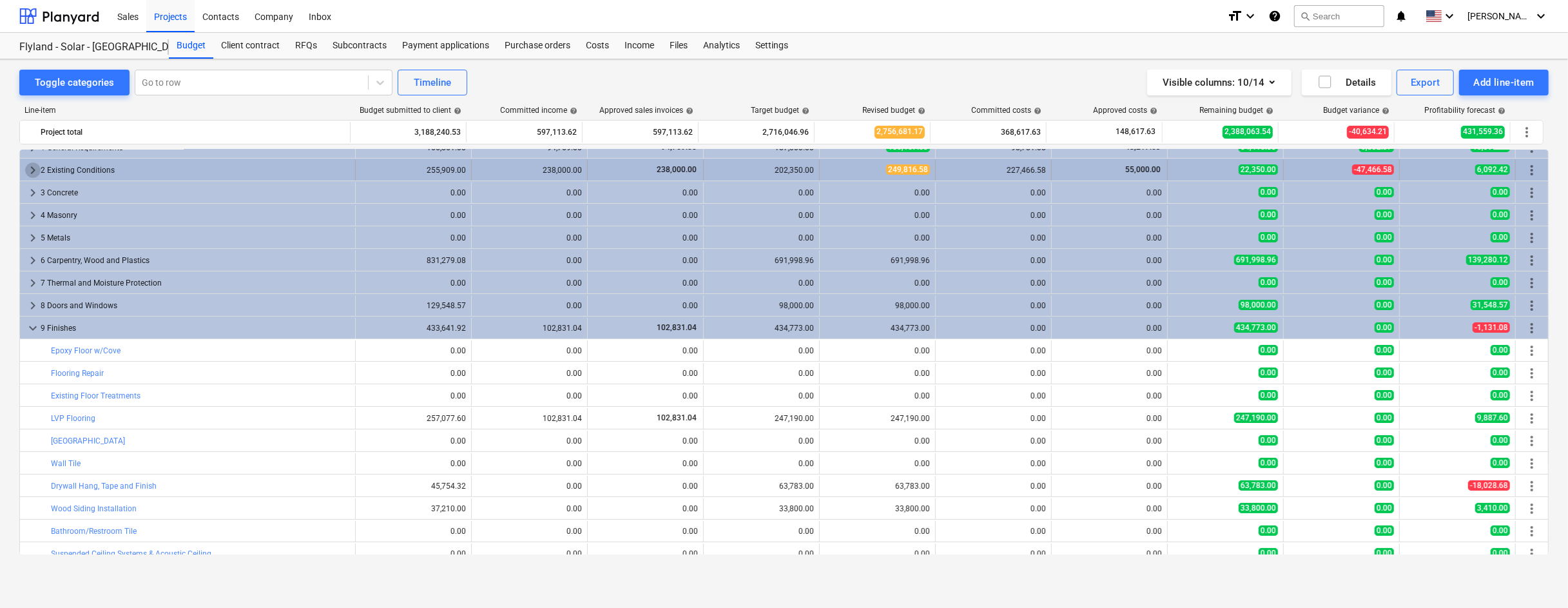
click at [31, 168] on span "keyboard_arrow_right" at bounding box center [32, 170] width 15 height 15
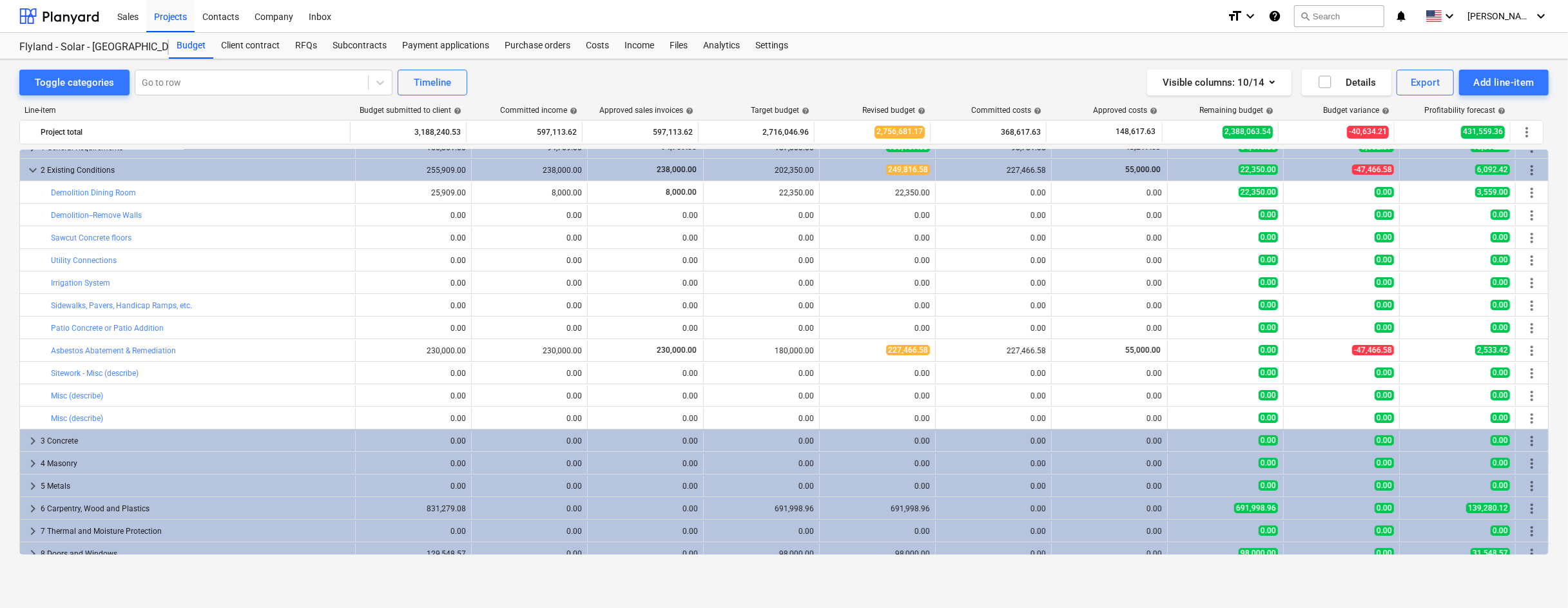
scroll to position [0, 0]
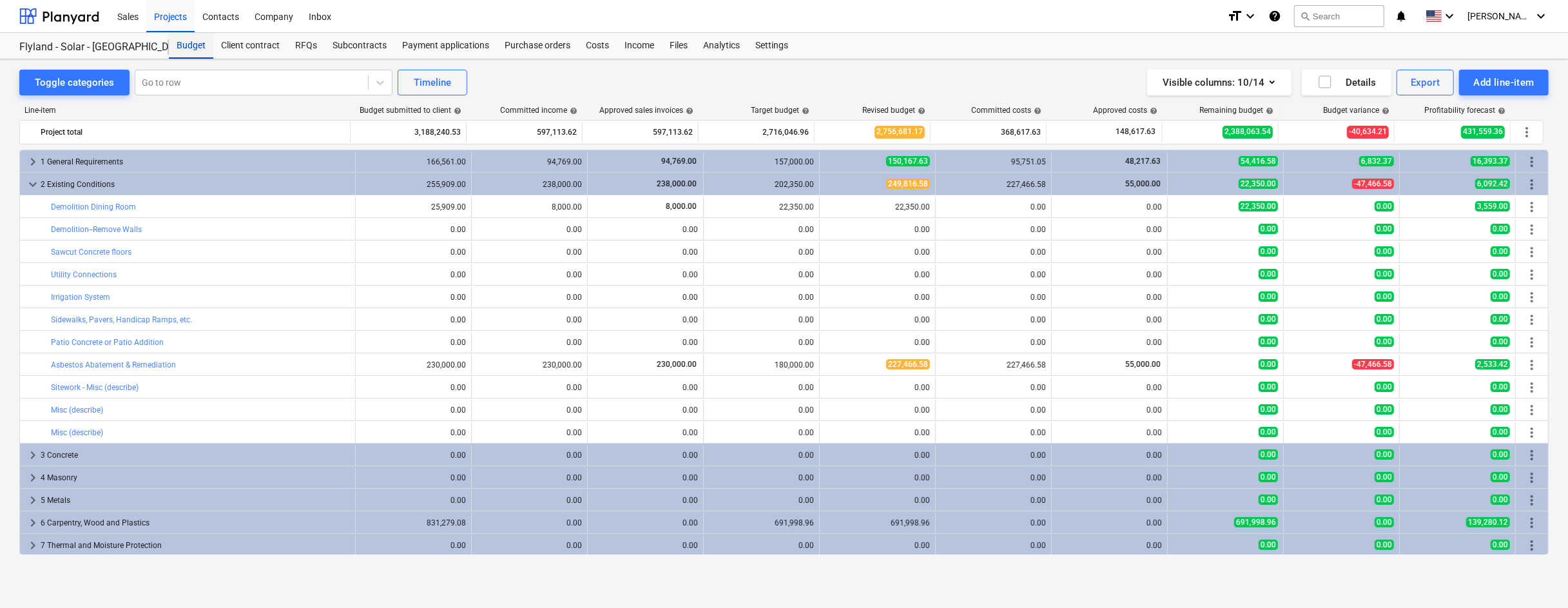
click at [195, 50] on div "Budget" at bounding box center [191, 45] width 45 height 26
click at [169, 21] on div "Projects" at bounding box center [170, 15] width 49 height 32
